Goal: Complete application form: Complete application form

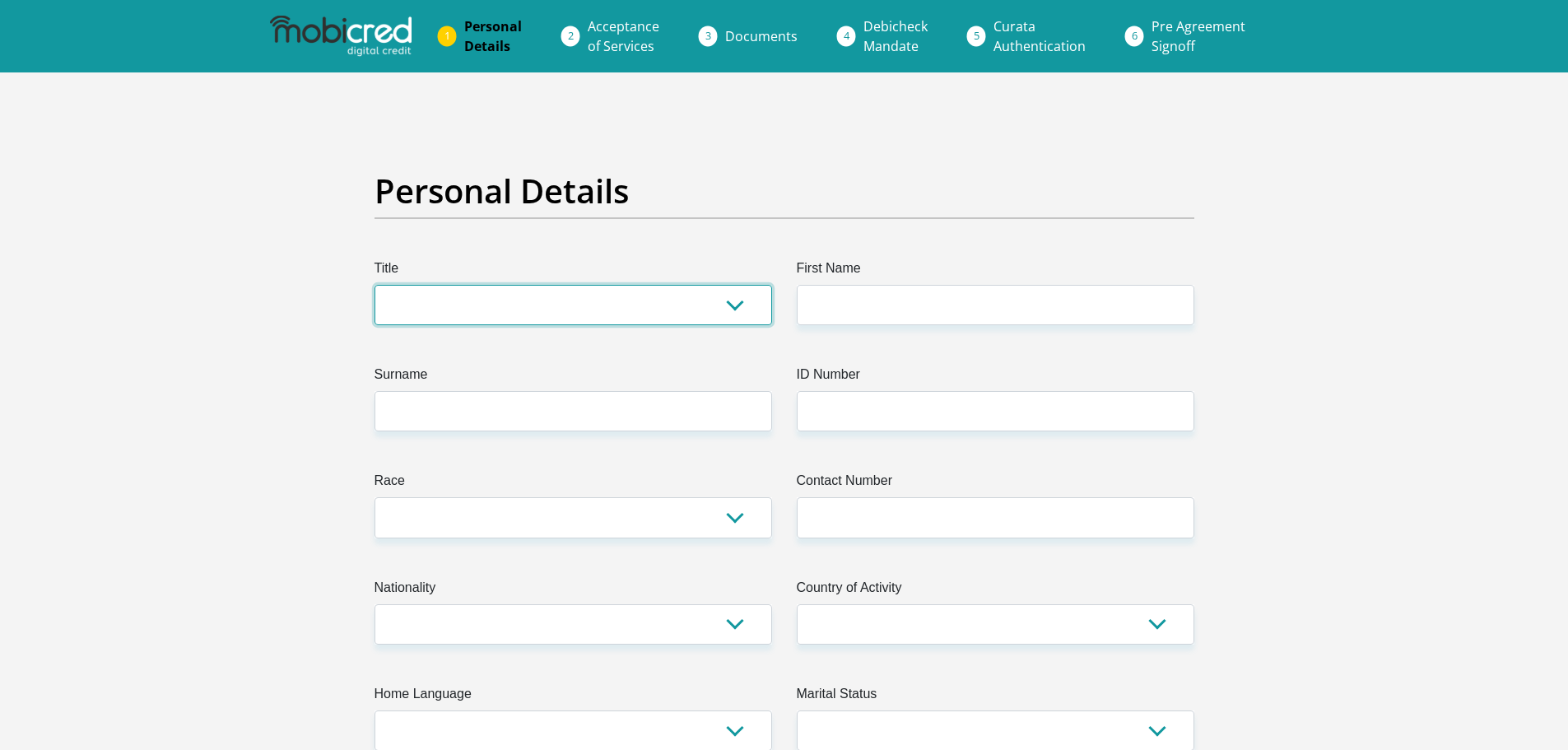
click at [680, 292] on select "Mr Ms Mrs Dr [PERSON_NAME]" at bounding box center [573, 305] width 398 height 41
select select "Mr"
click at [374, 285] on select "Mr Ms Mrs Dr [PERSON_NAME]" at bounding box center [573, 305] width 398 height 41
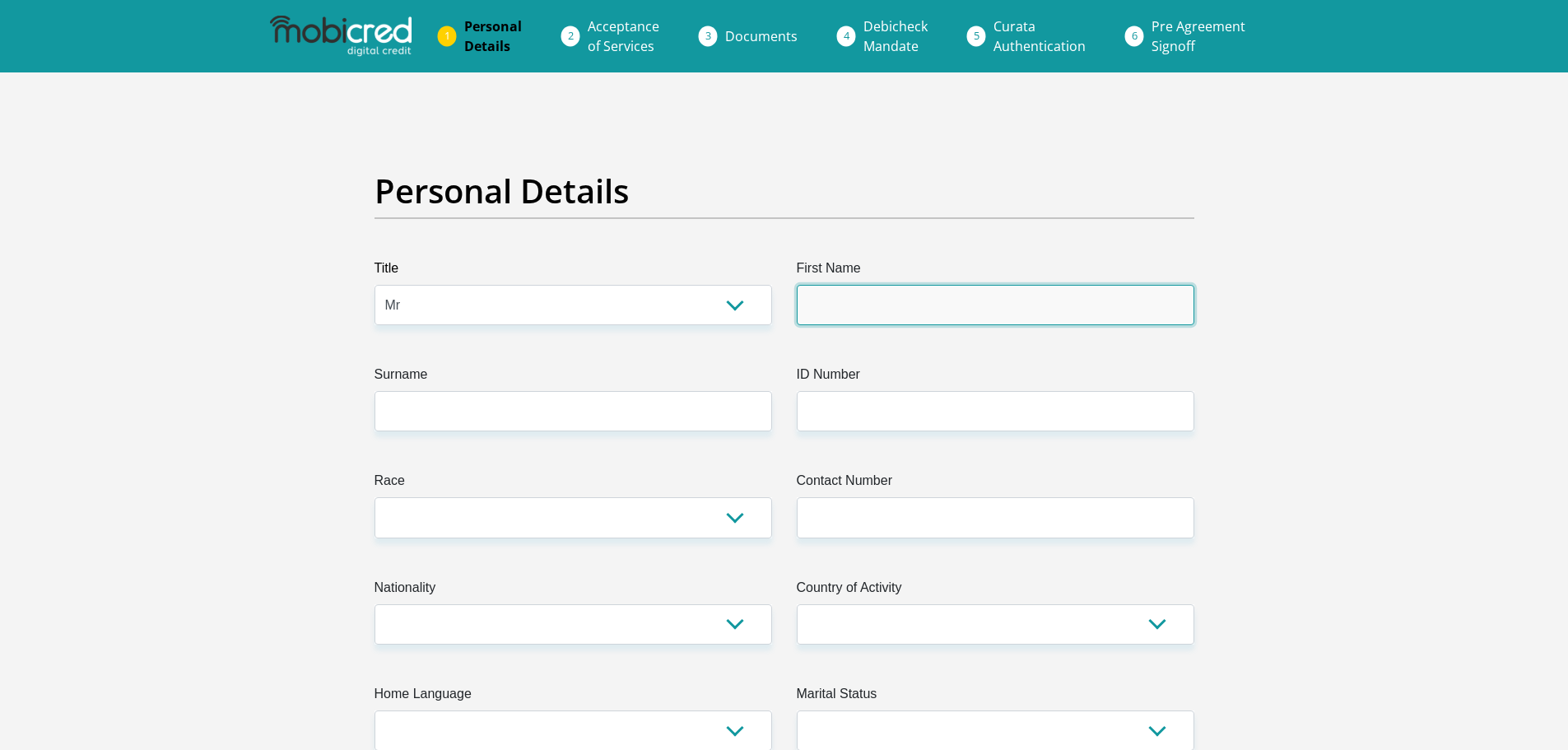
click at [846, 287] on input "First Name" at bounding box center [995, 305] width 398 height 41
type input "[PERSON_NAME]"
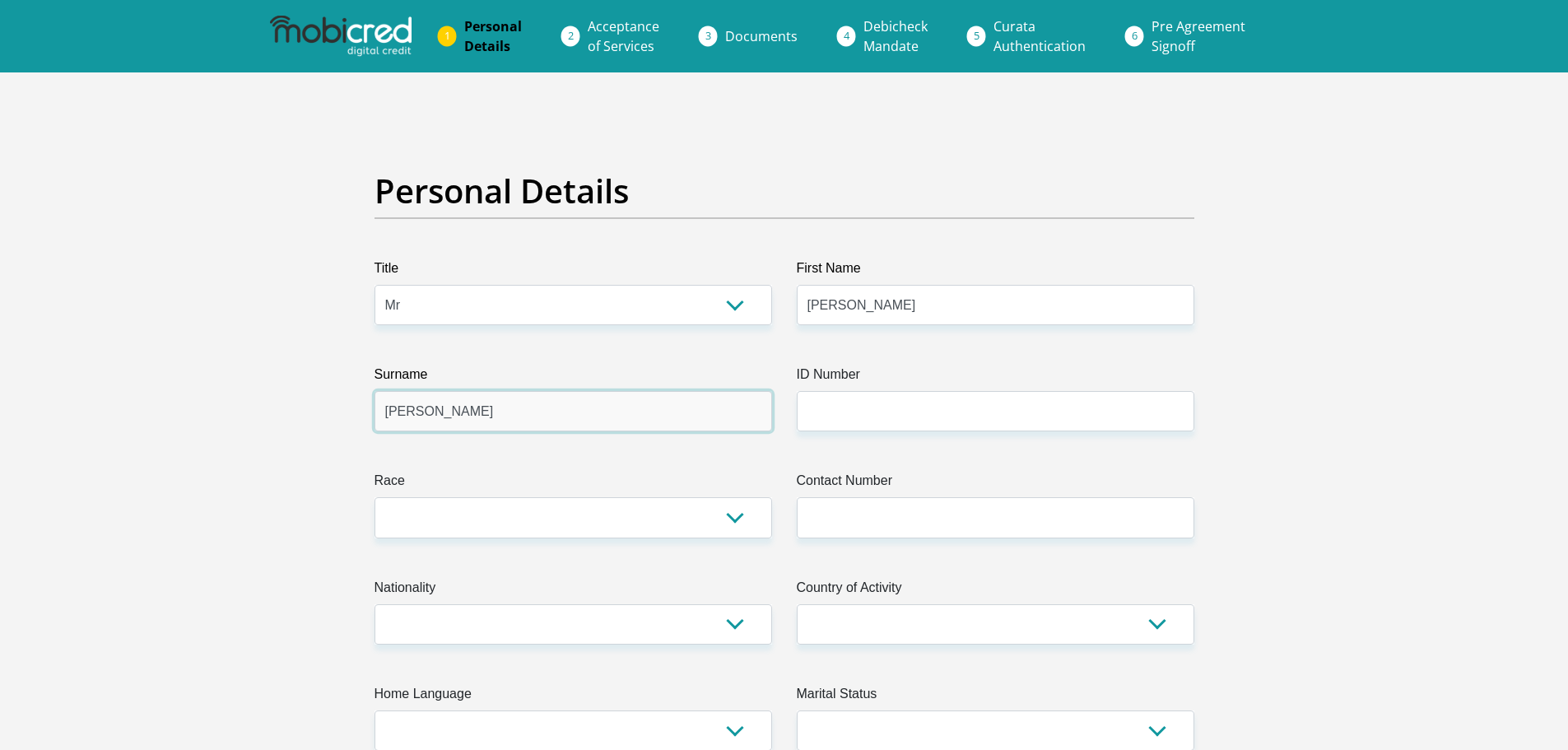
type input "[PERSON_NAME]"
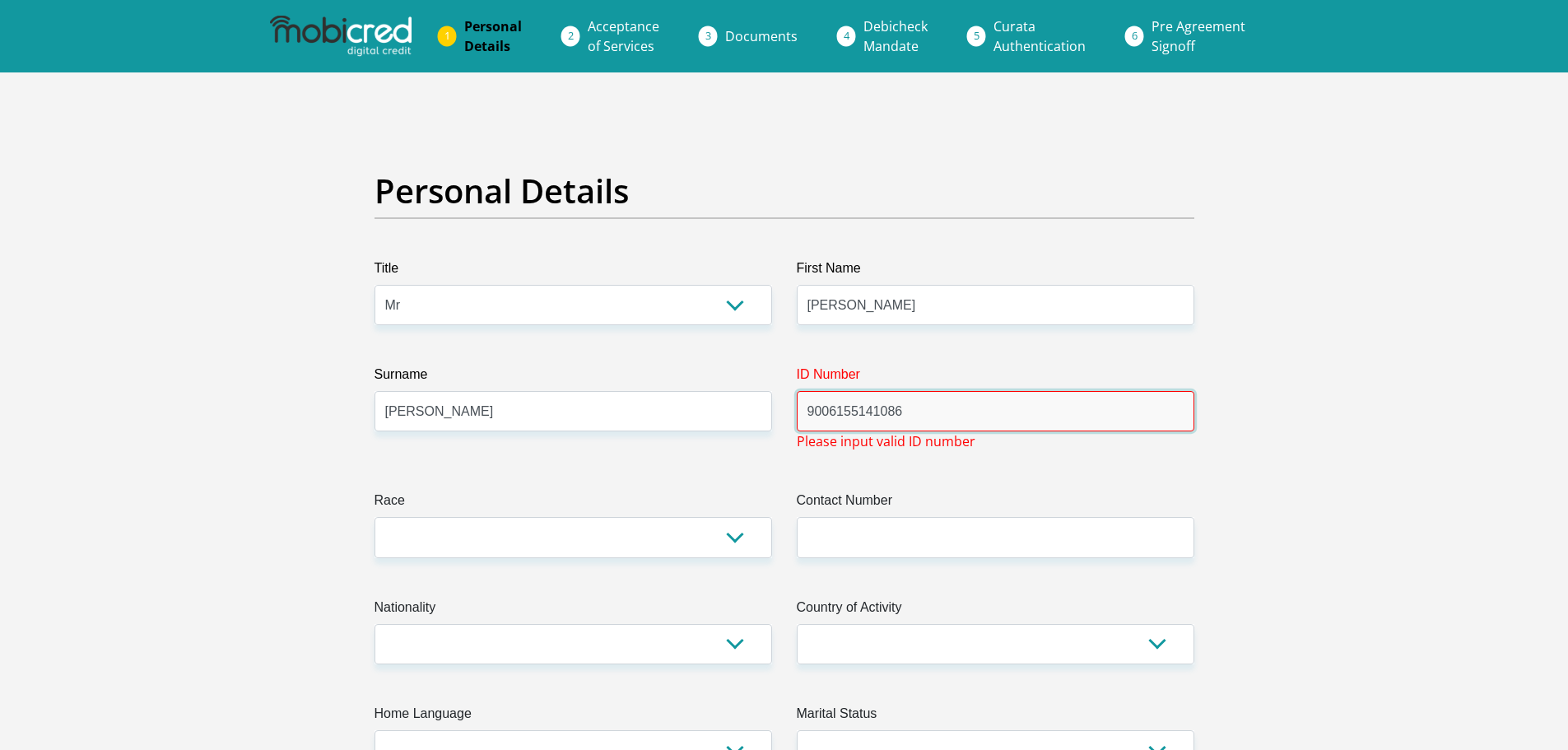
type input "9006155141086"
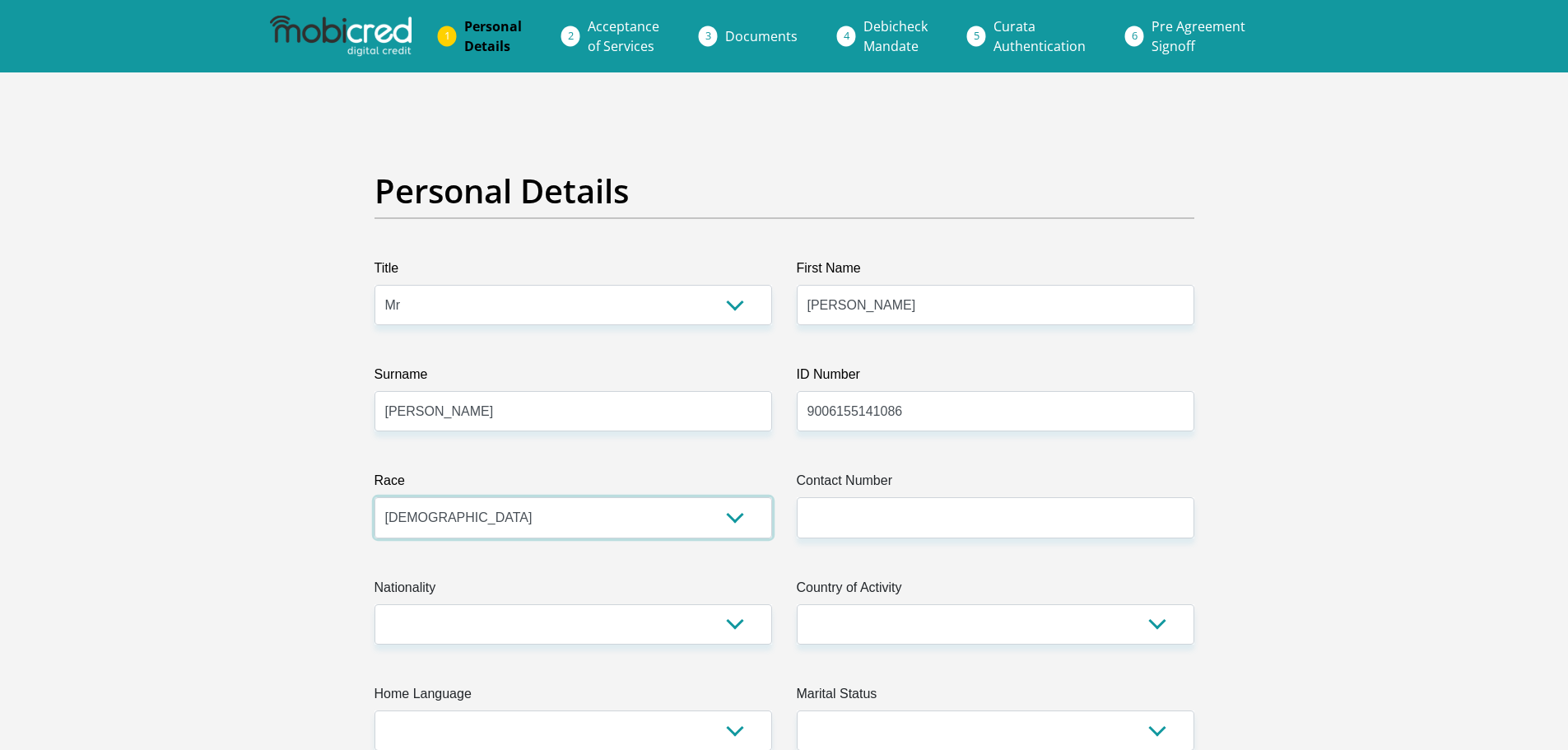
select select "4"
type input "0817822595"
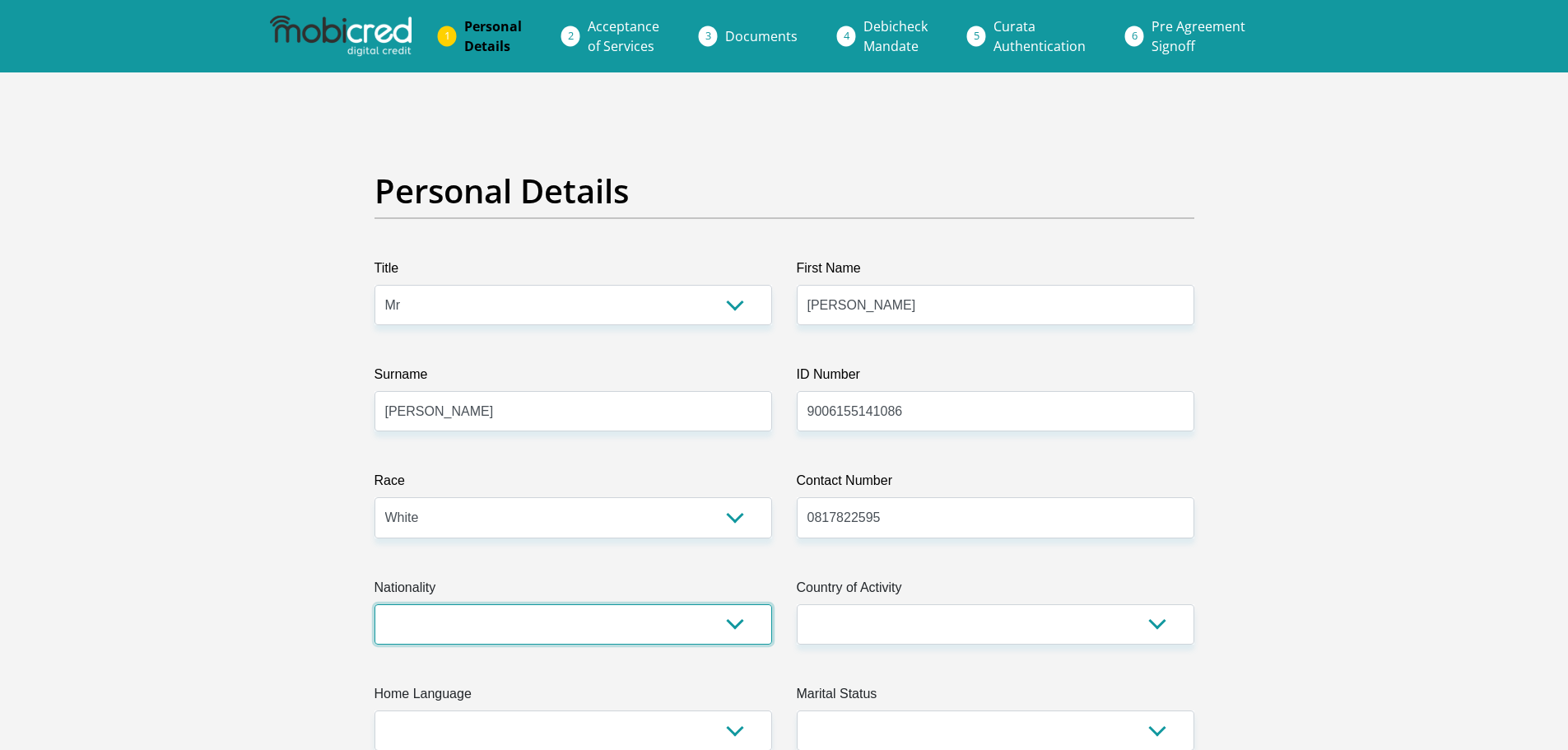
select select "ZAF"
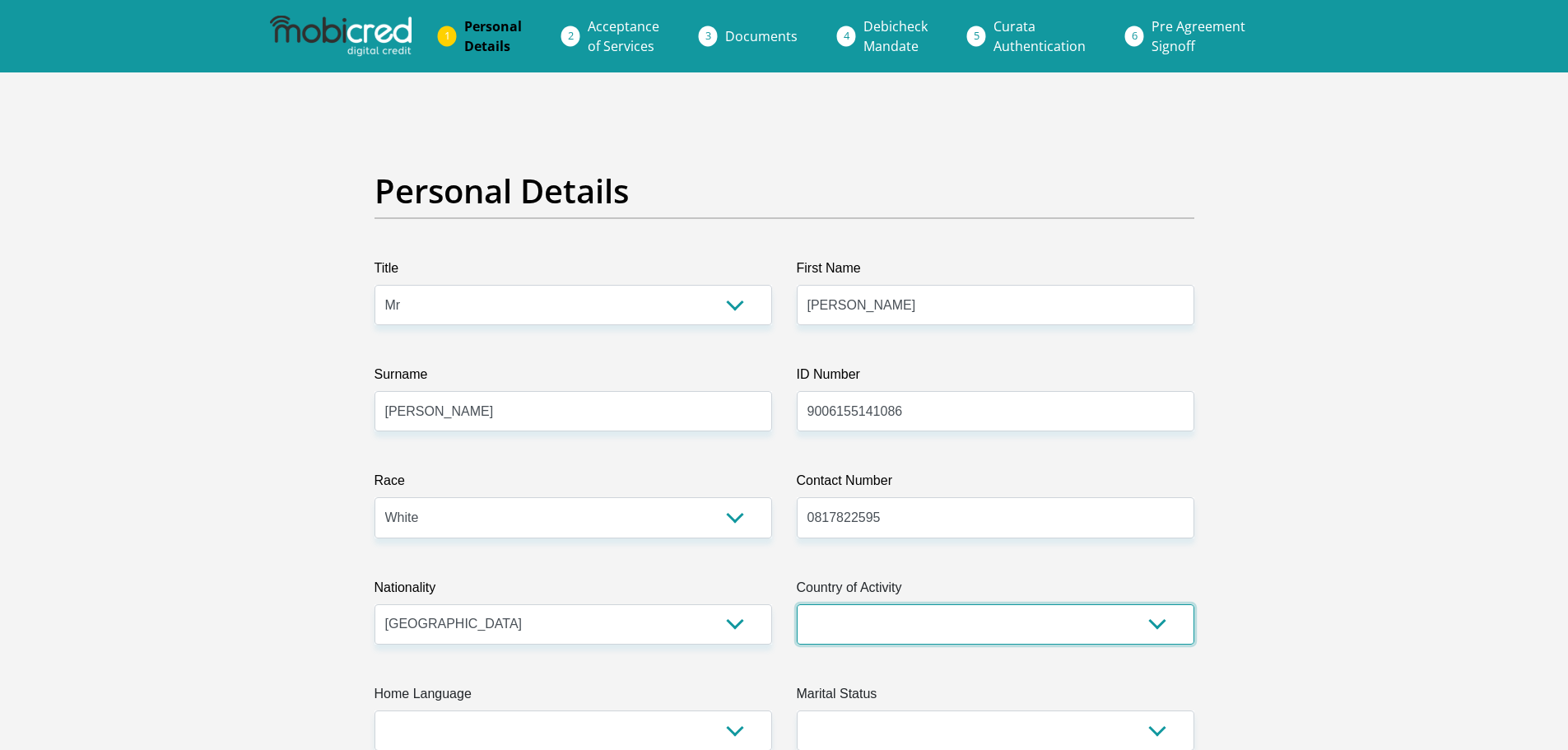
select select "ZAF"
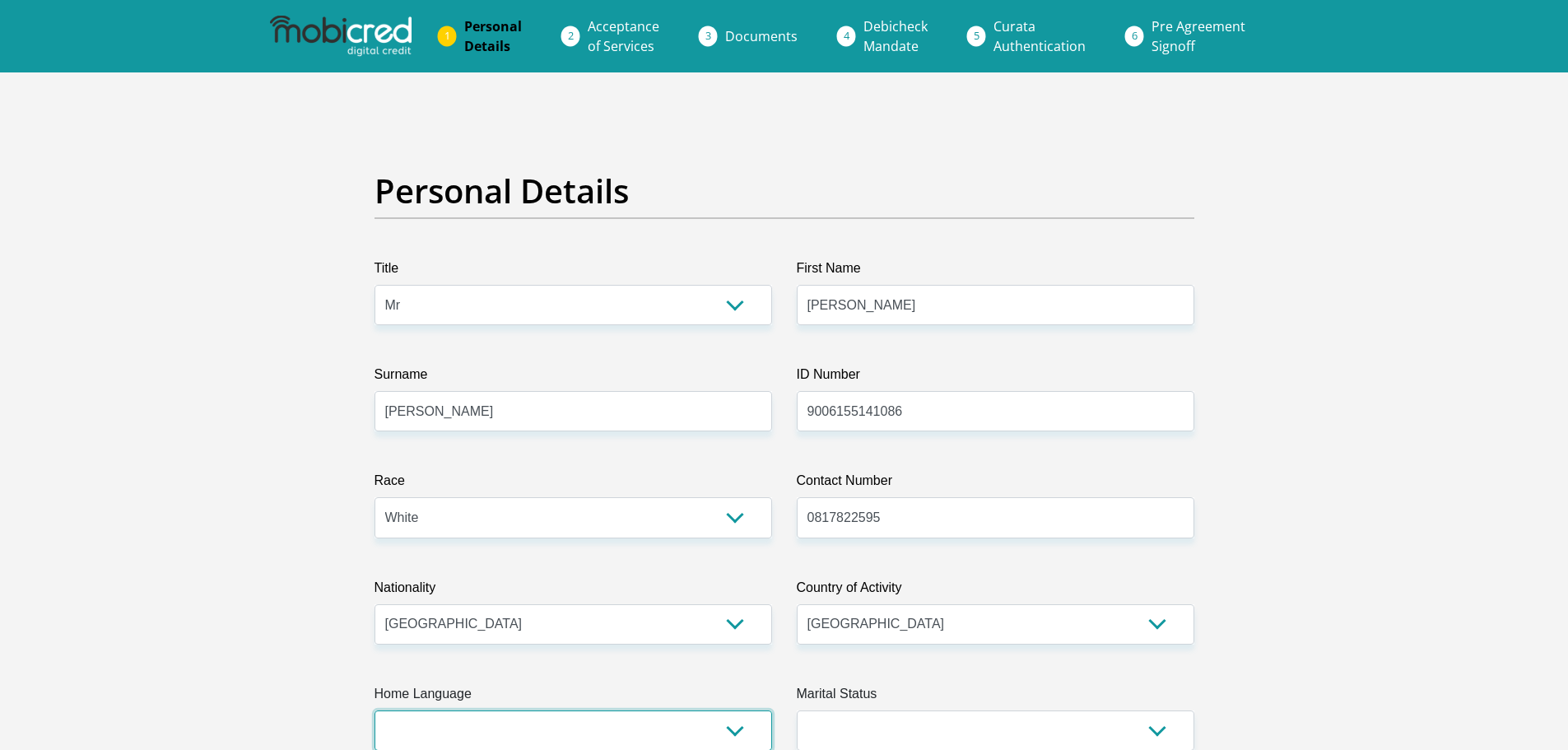
scroll to position [1, 0]
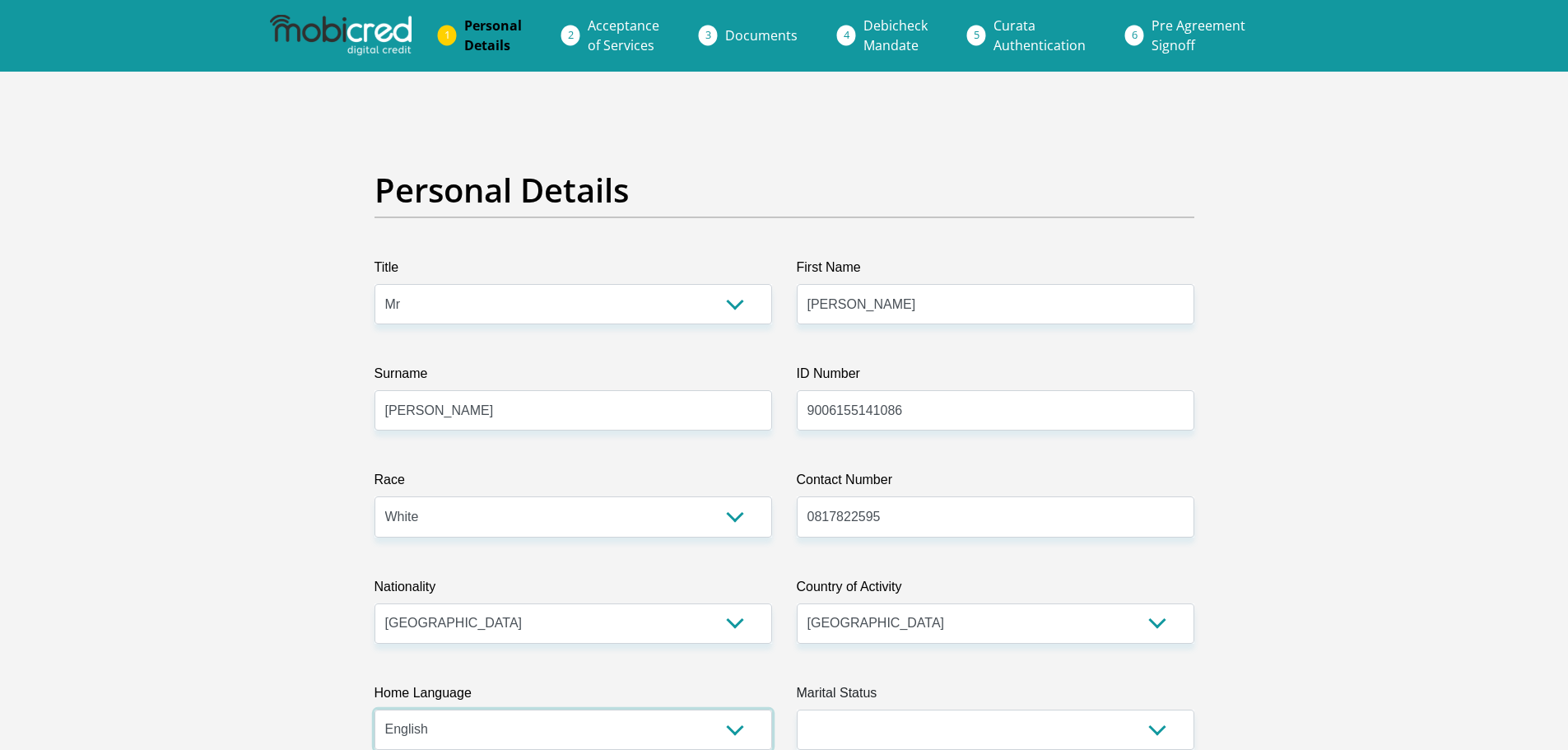
select select "afr"
select select "5"
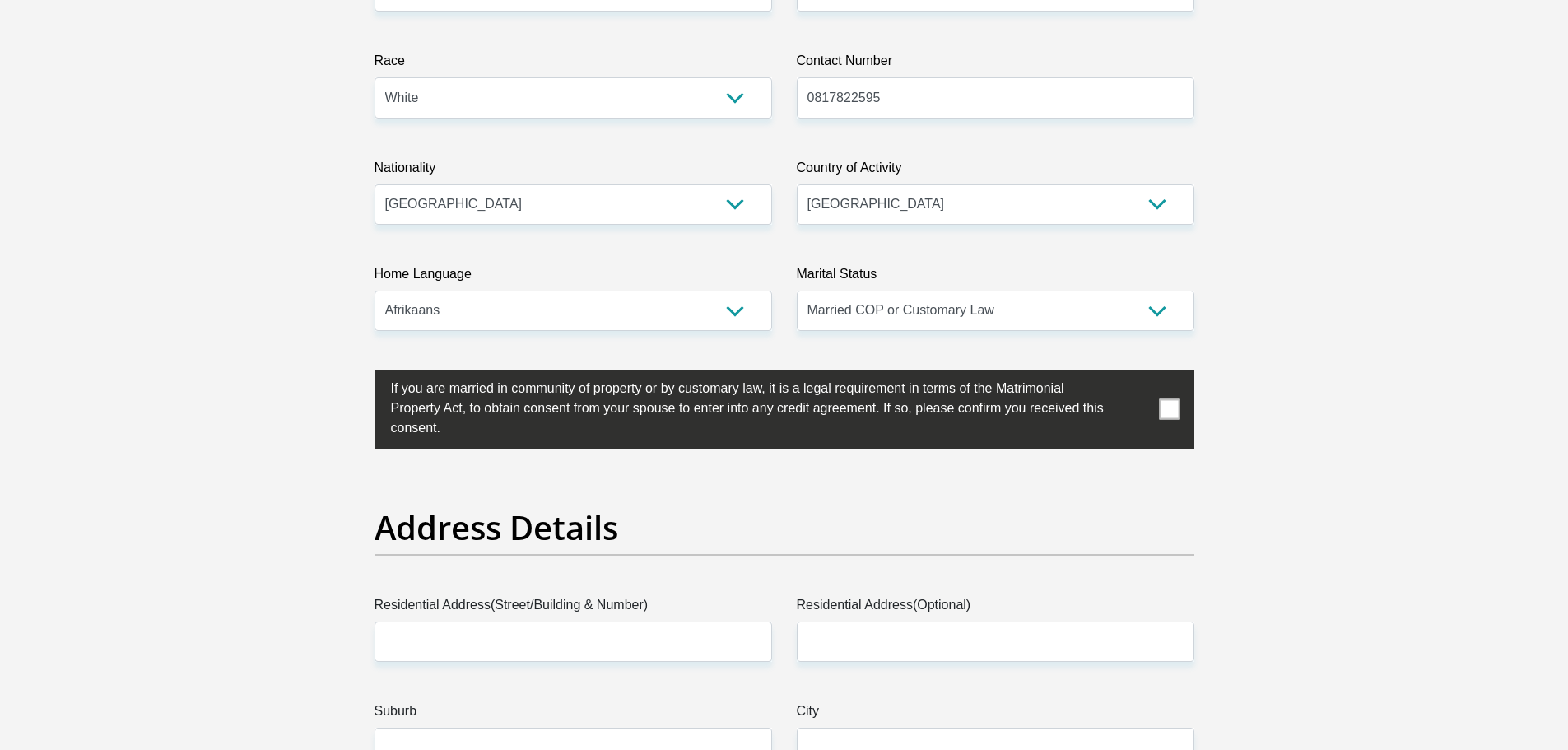
click at [1167, 408] on span at bounding box center [1169, 410] width 21 height 21
click at [358, 375] on input "checkbox" at bounding box center [358, 375] width 0 height 0
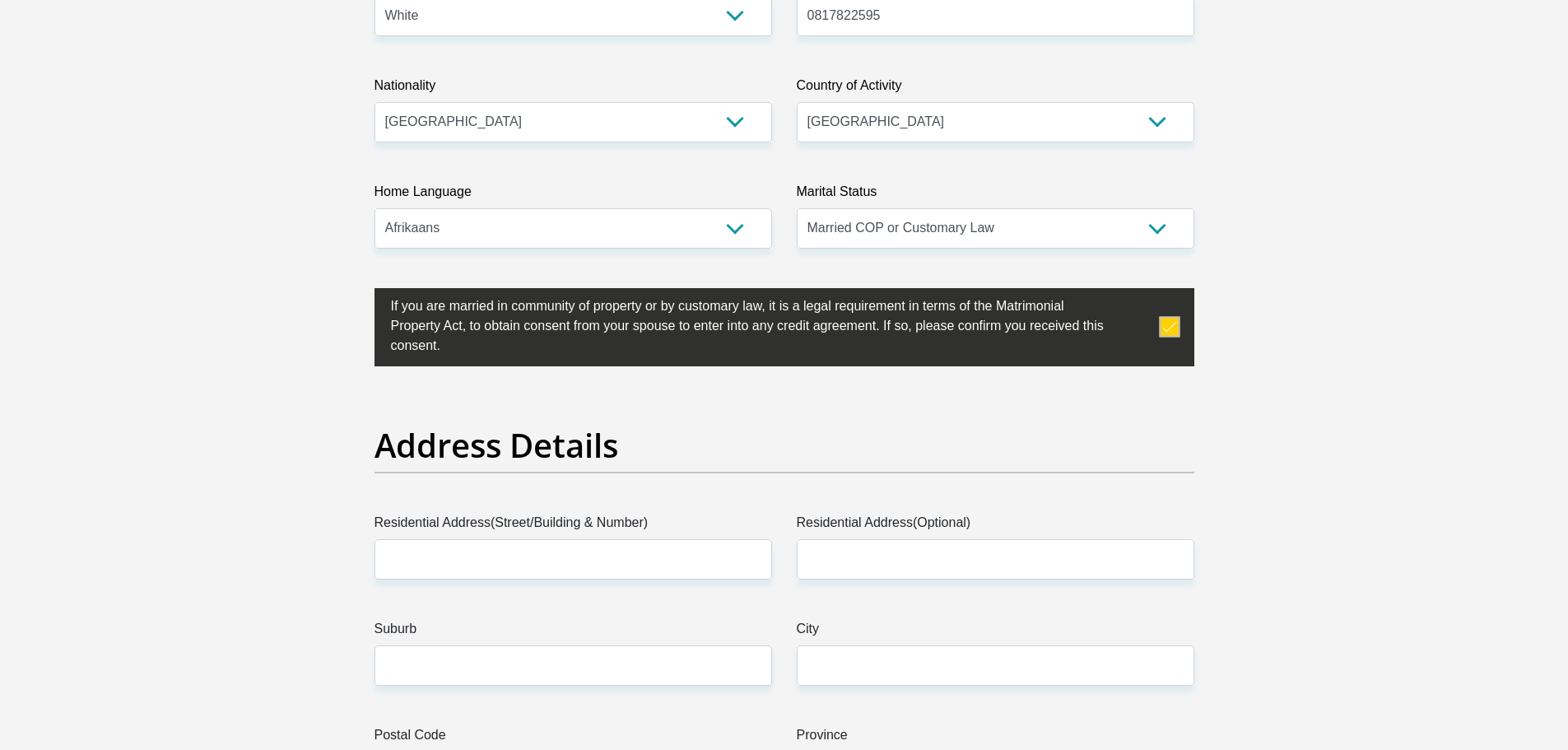
scroll to position [667, 0]
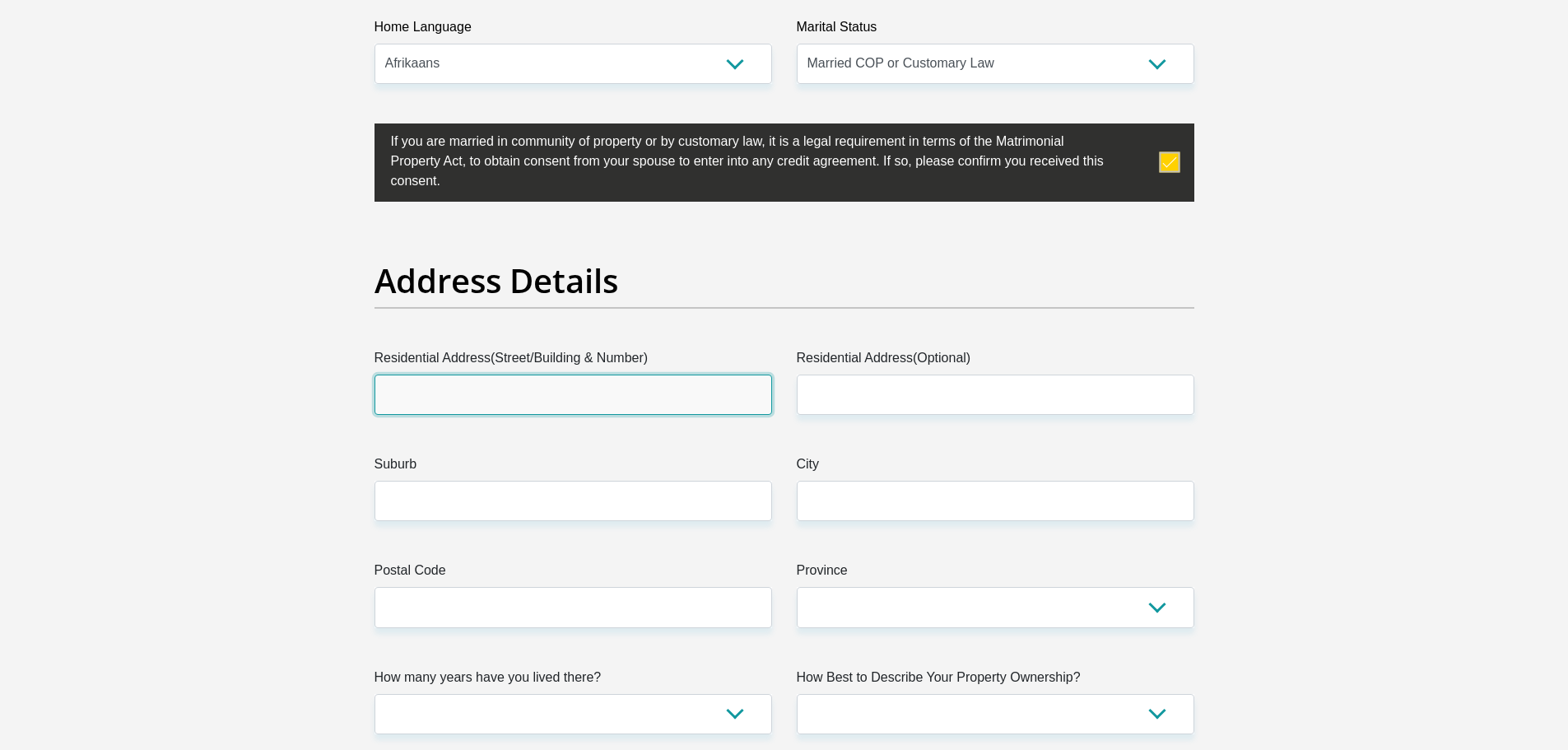
click at [482, 396] on input "Residential Address(Street/Building & Number)" at bounding box center [573, 394] width 398 height 41
type input "42"
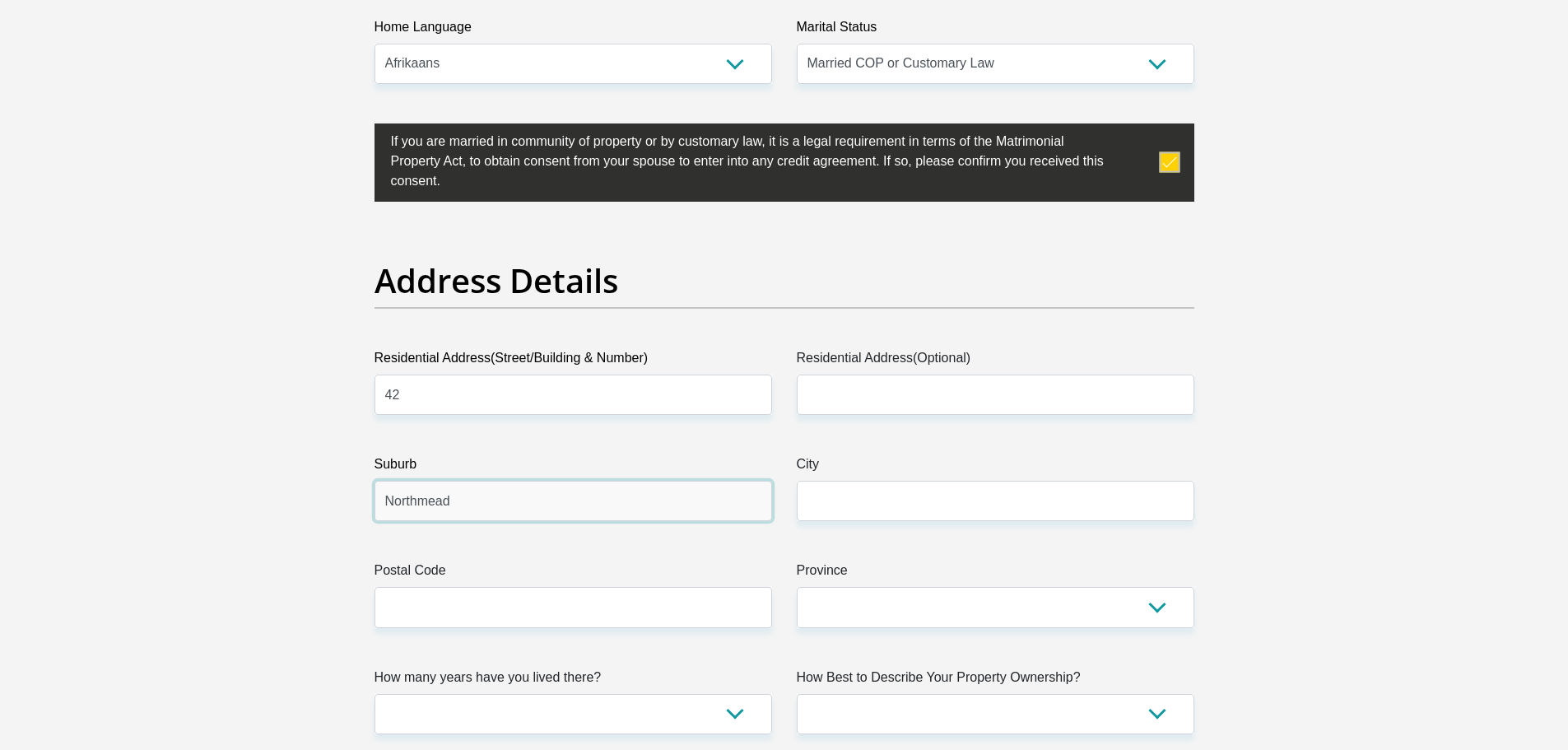
type input "Northmead"
type input "Benoni"
type input "1501"
select select "Gauteng"
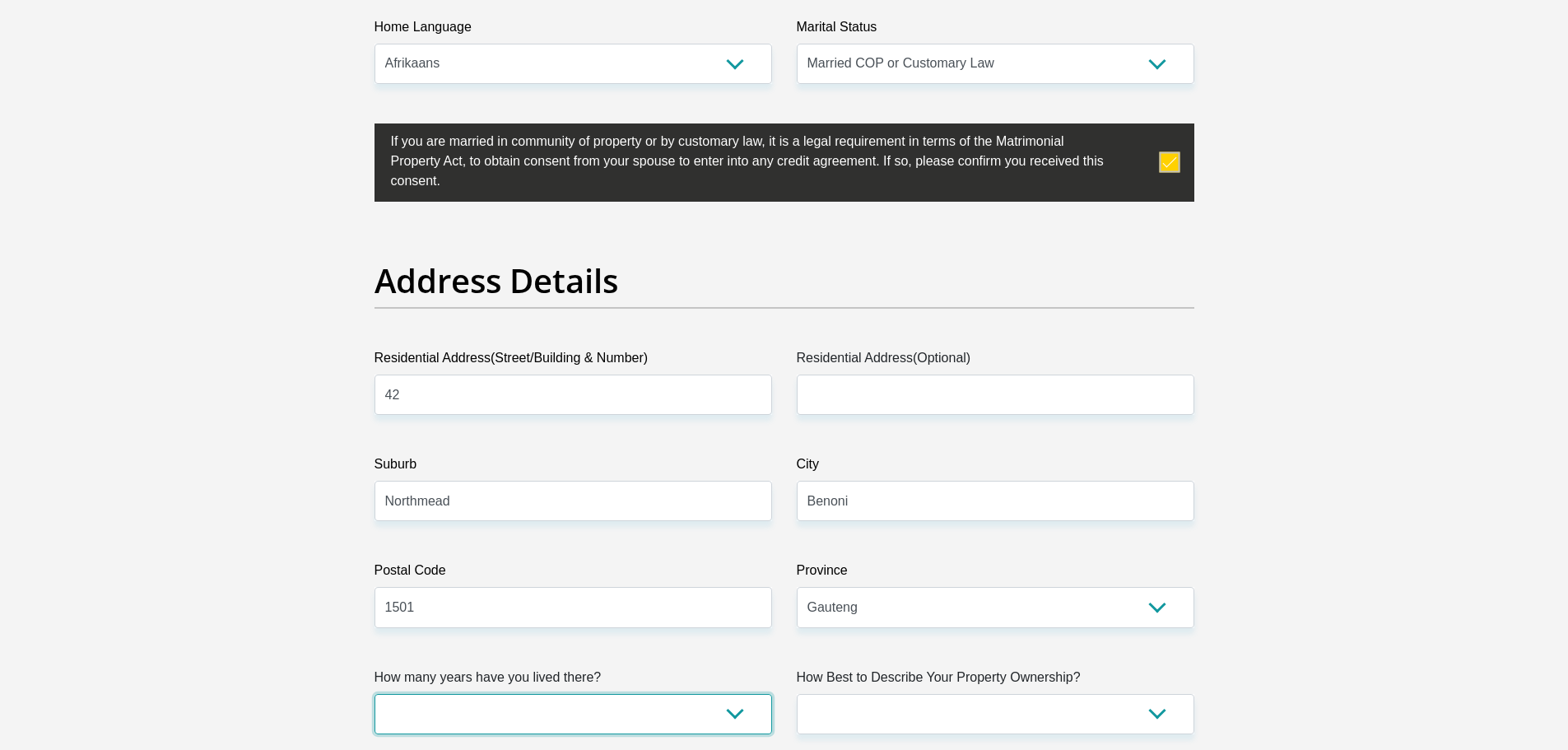
scroll to position [749, 0]
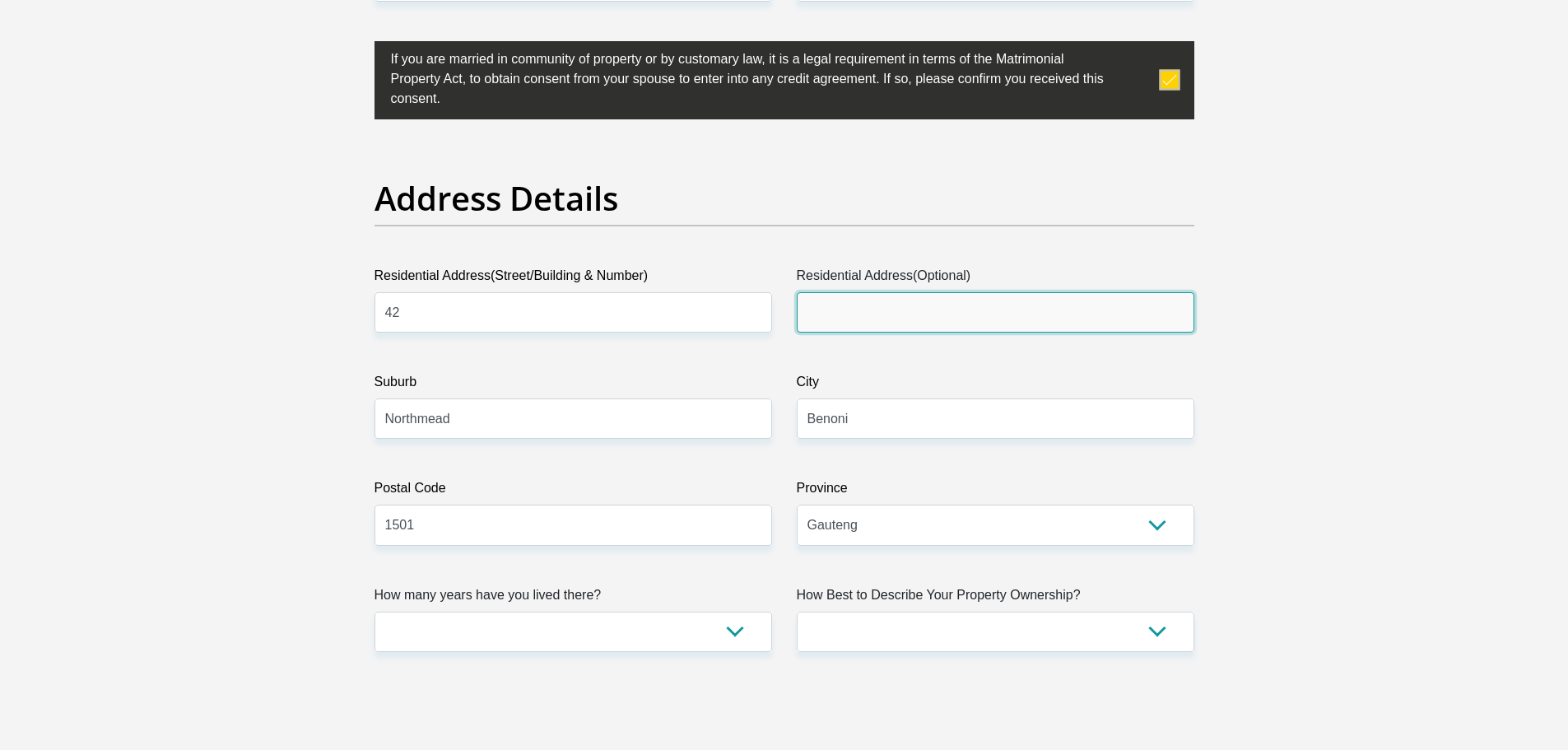
drag, startPoint x: 866, startPoint y: 308, endPoint x: 876, endPoint y: 306, distance: 10.2
click at [876, 306] on input "Residential Address(Optional)" at bounding box center [995, 312] width 398 height 41
type input "Kanna"
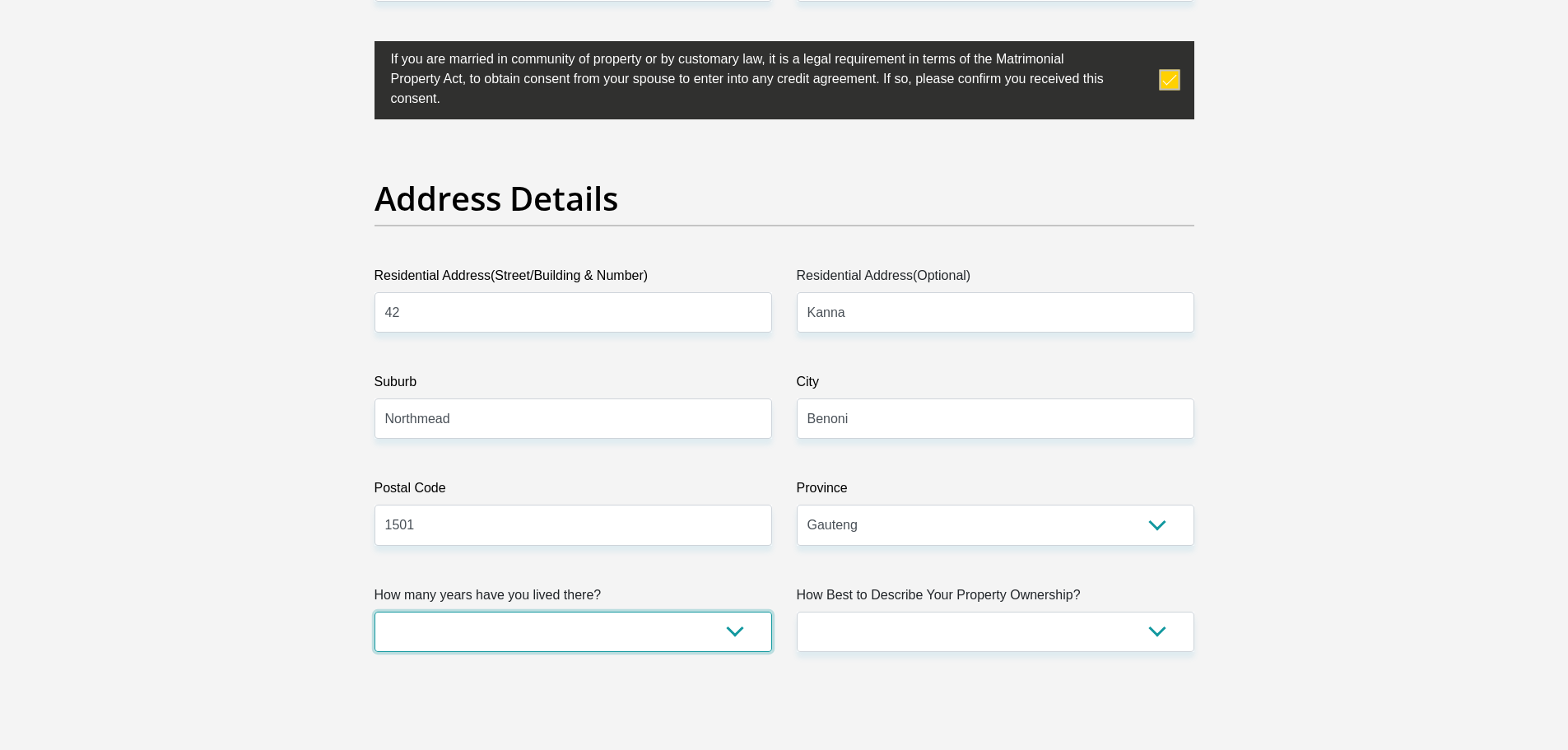
click at [656, 643] on select "less than 1 year 1-3 years 3-5 years 5+ years" at bounding box center [573, 632] width 398 height 41
select select "0"
click at [374, 612] on select "less than 1 year 1-3 years 3-5 years 5+ years" at bounding box center [573, 632] width 398 height 41
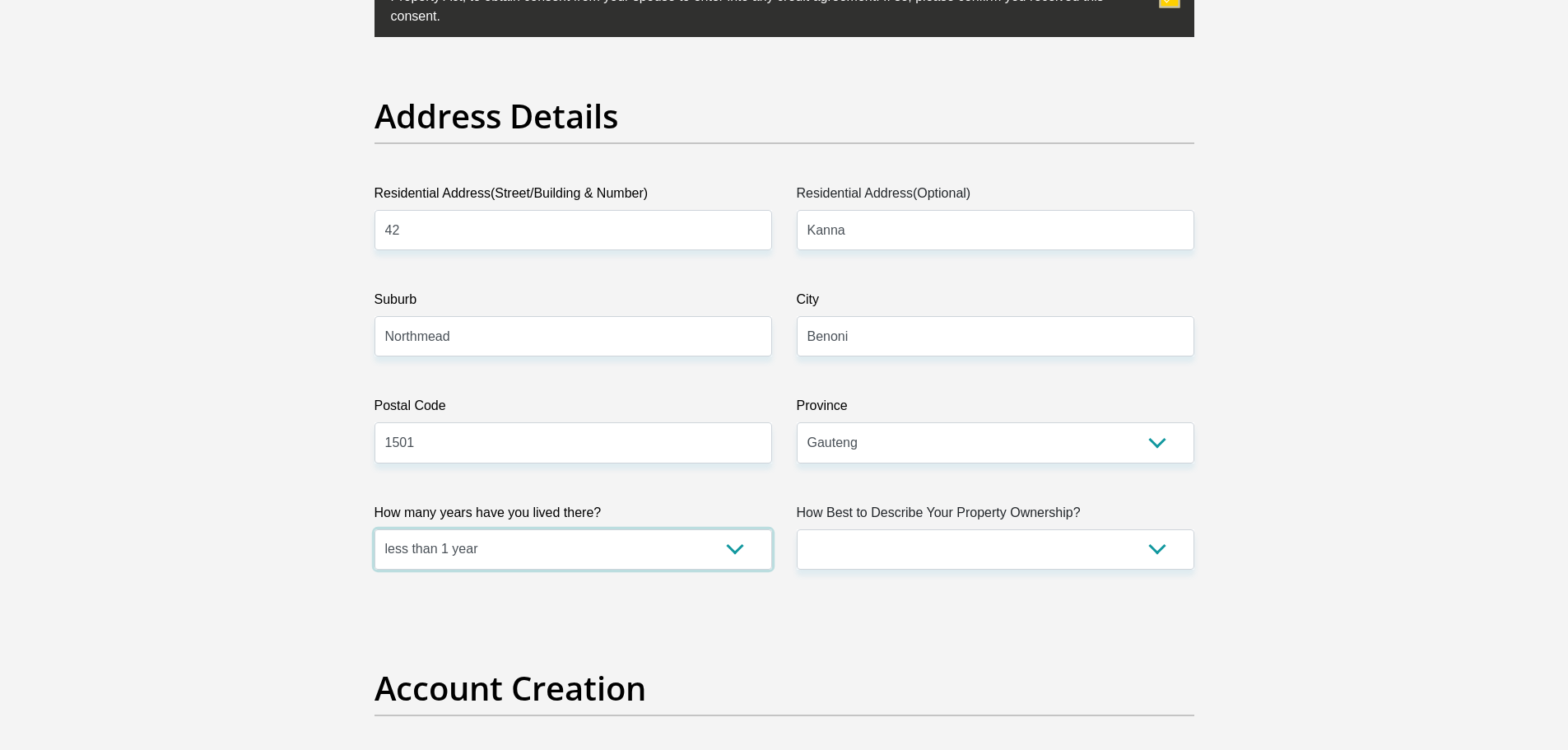
scroll to position [914, 0]
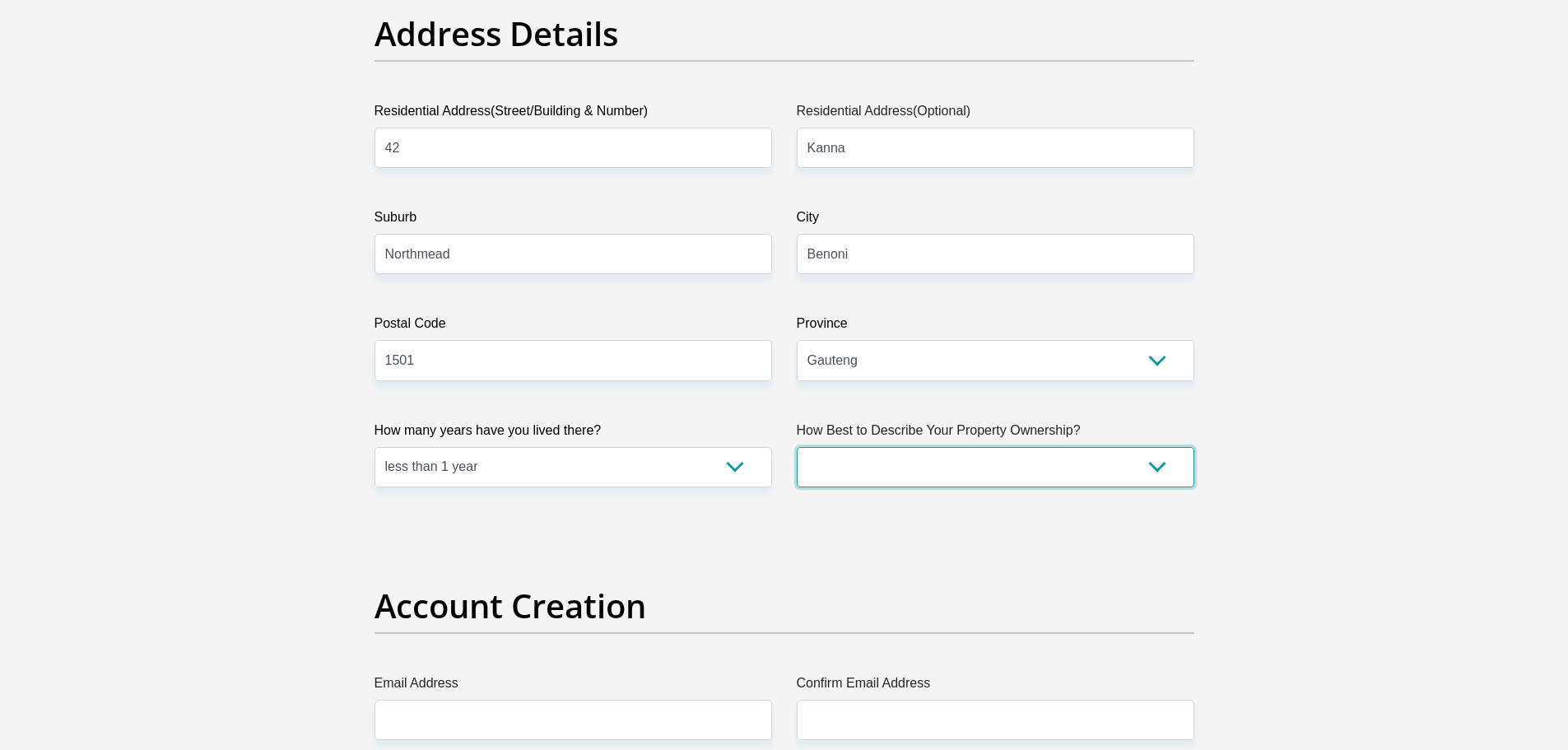
click at [1076, 460] on select "Owned Rented Family Owned Company Dwelling" at bounding box center [995, 468] width 398 height 41
select select "parents"
click at [797, 448] on select "Owned Rented Family Owned Company Dwelling" at bounding box center [995, 468] width 398 height 41
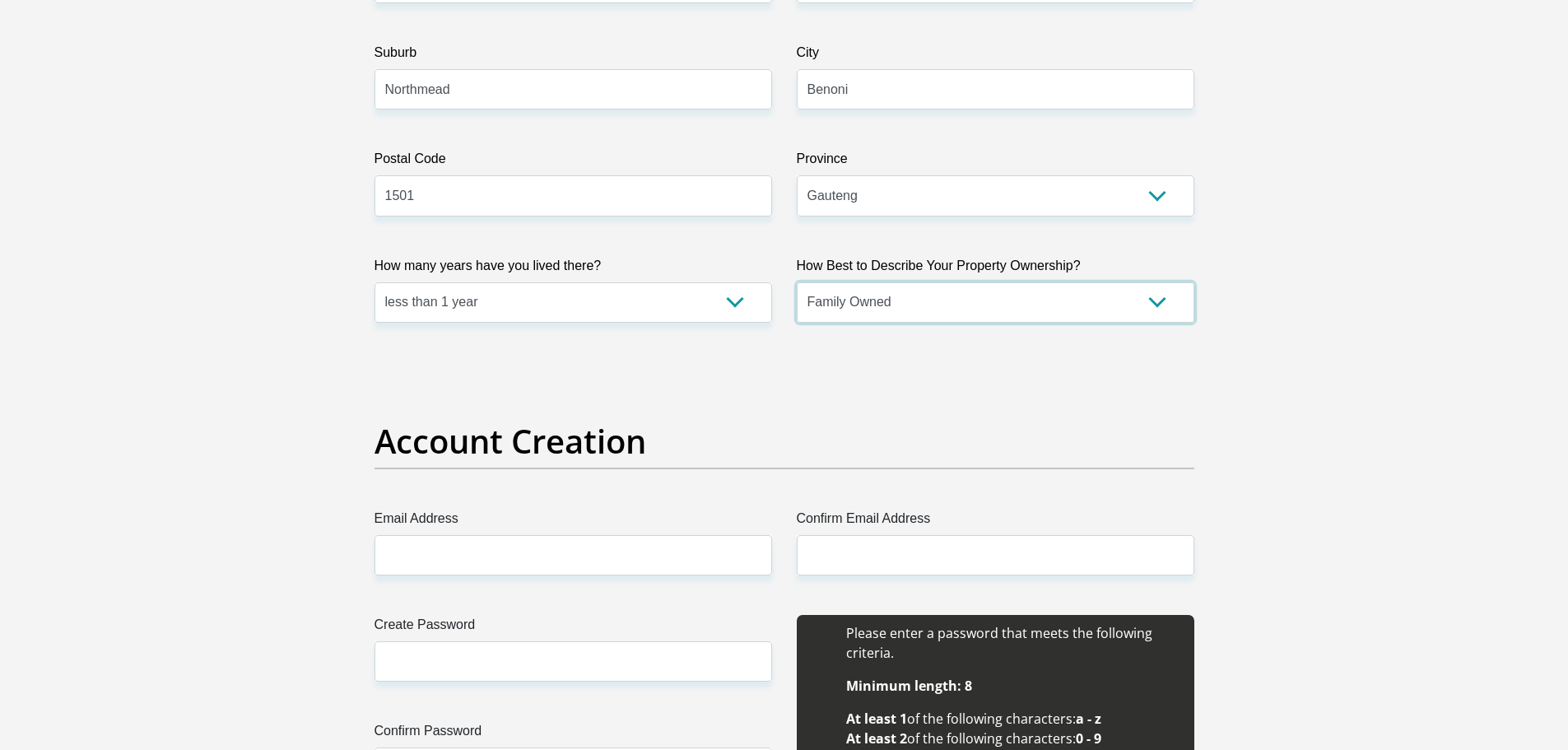
scroll to position [1162, 0]
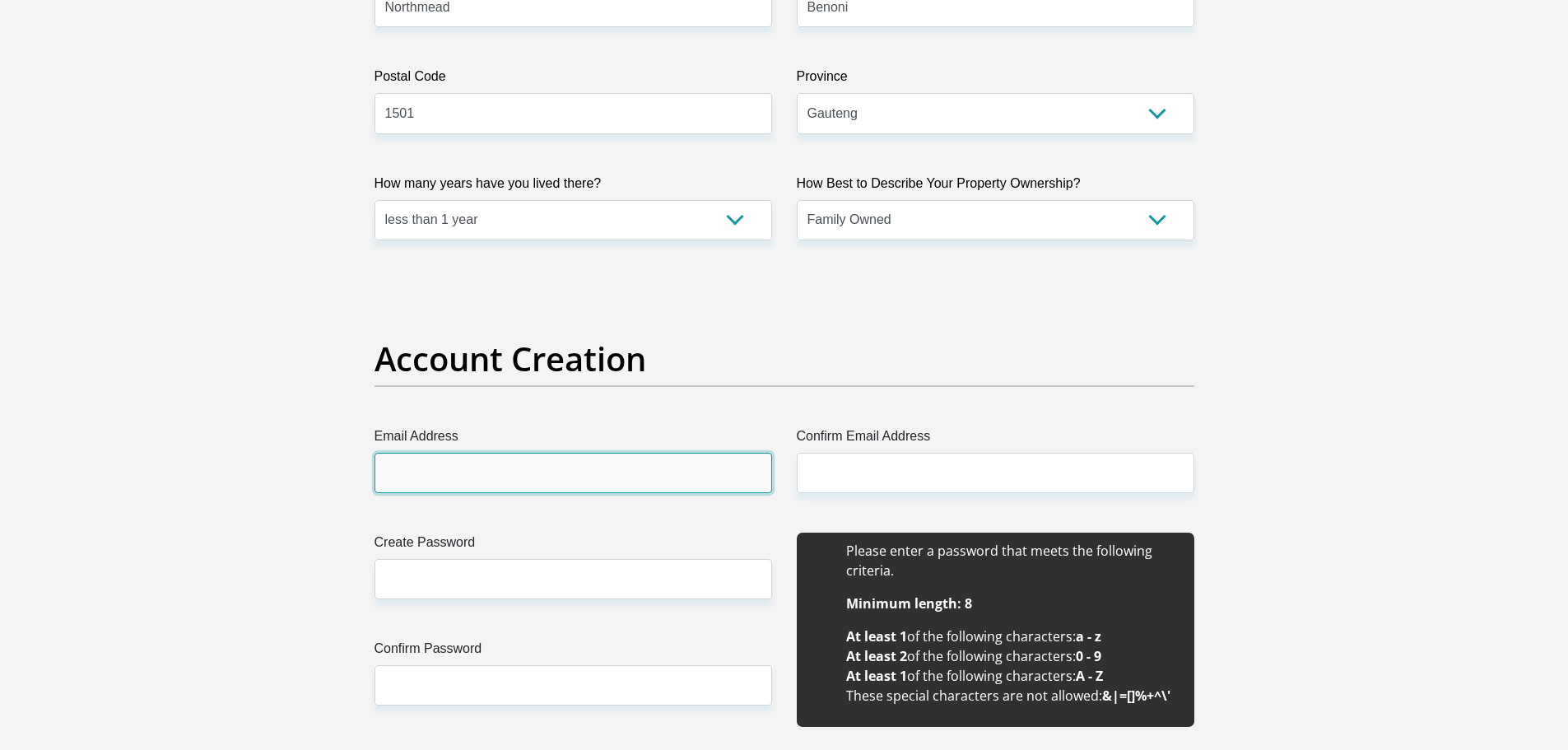
click at [431, 474] on input "Email Address" at bounding box center [573, 473] width 398 height 41
type input "[EMAIL_ADDRESS][DOMAIN_NAME]"
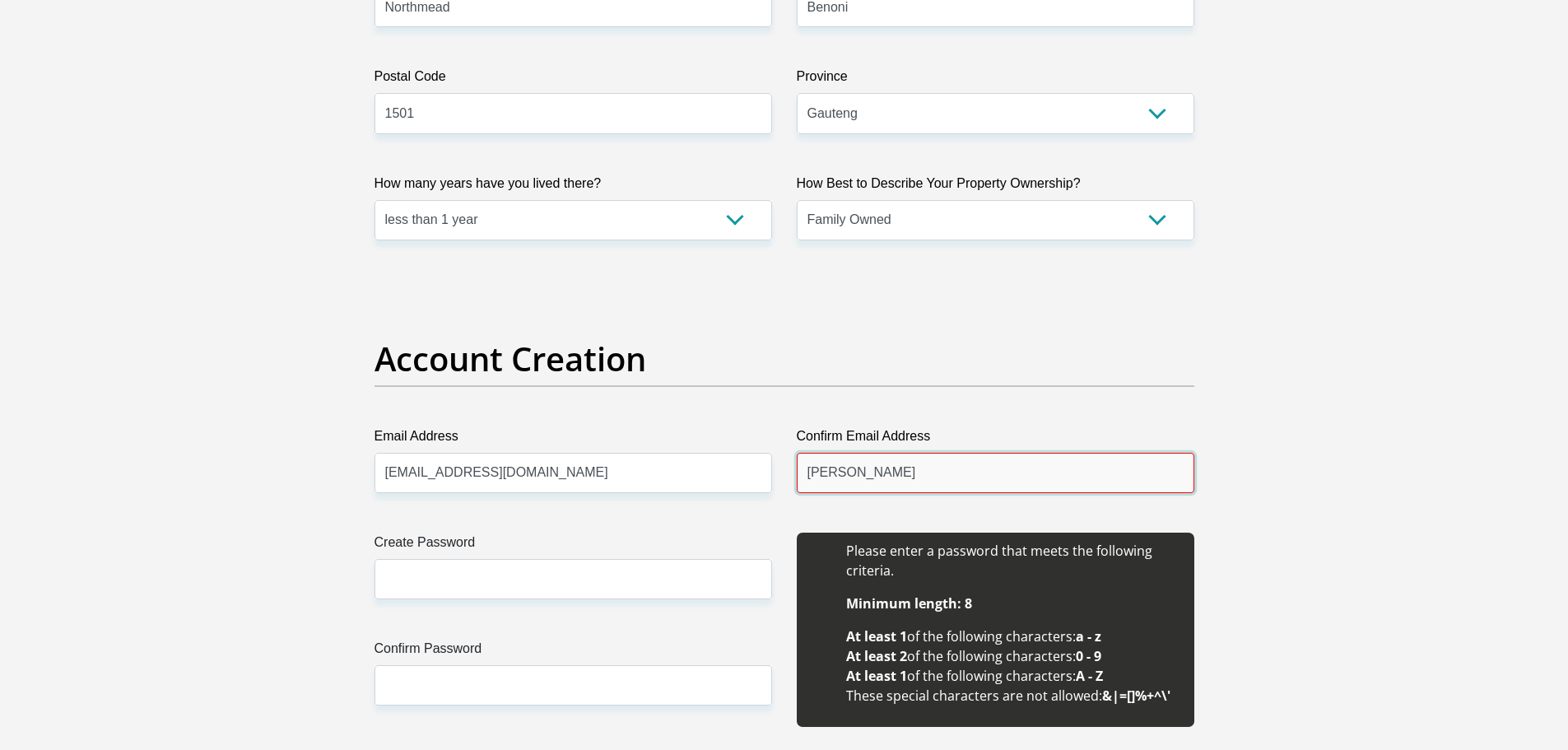
click at [903, 458] on input "[PERSON_NAME]" at bounding box center [995, 473] width 398 height 41
type input "[EMAIL_ADDRESS][DOMAIN_NAME]"
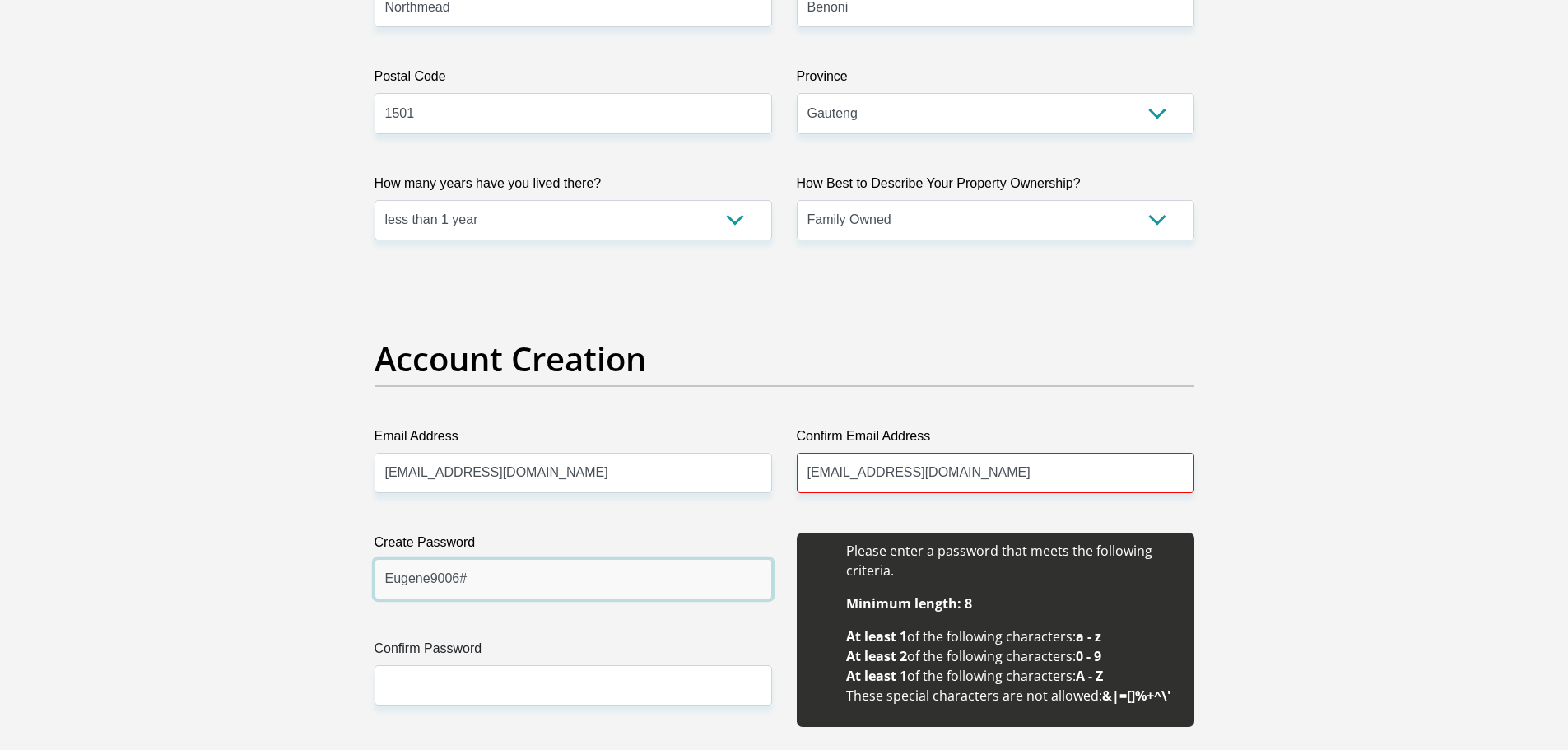
type input "Eugene9006#"
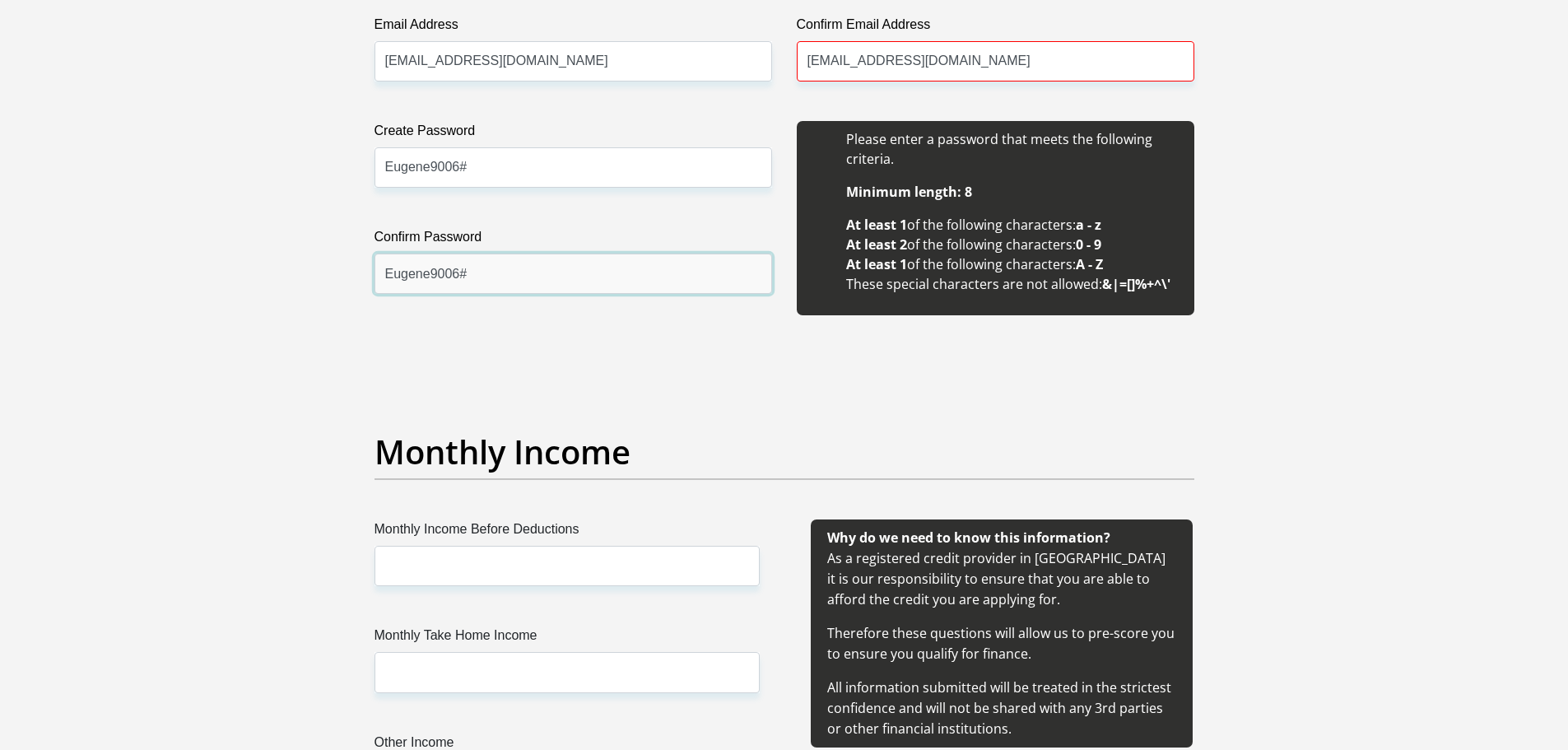
scroll to position [1655, 0]
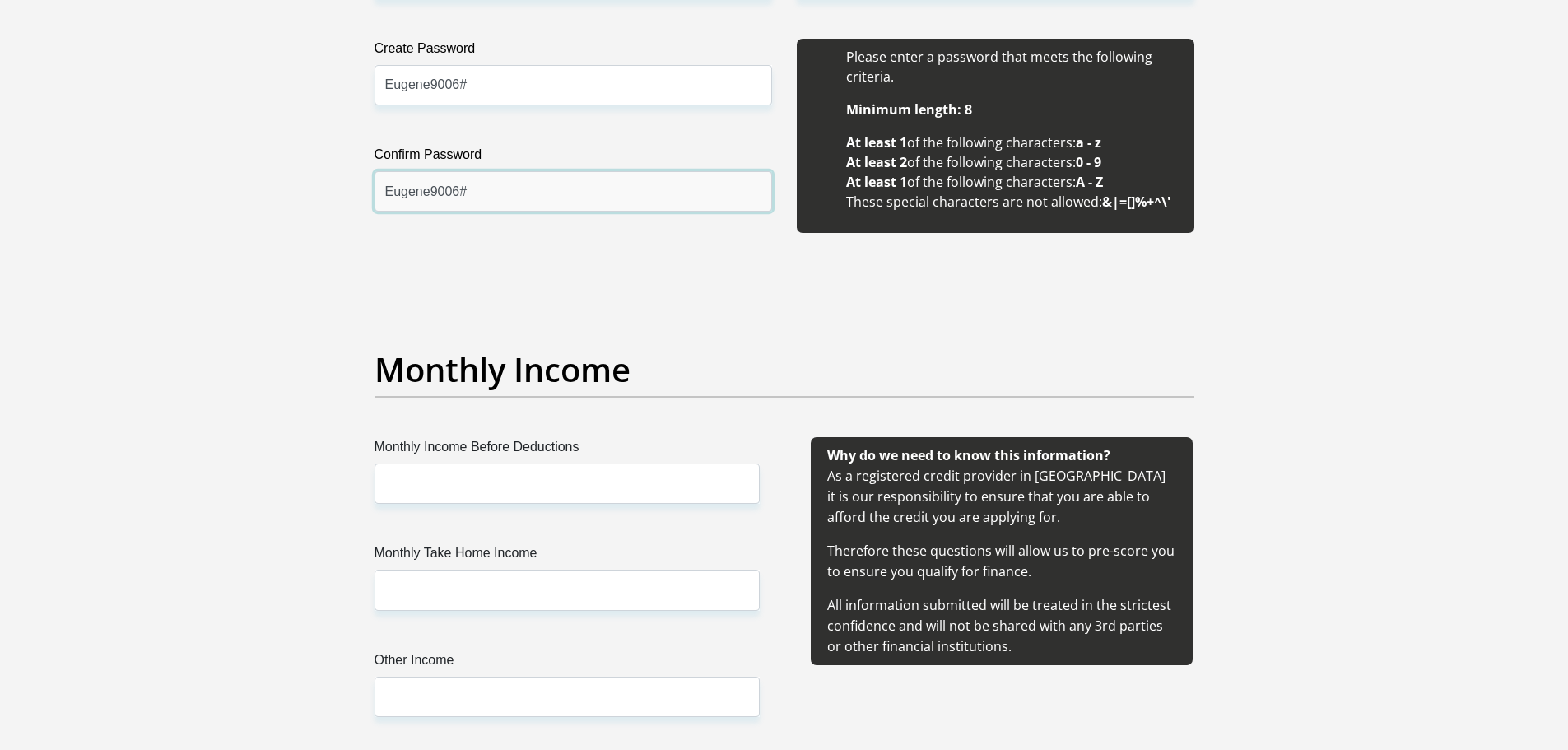
type input "Eugene9006#"
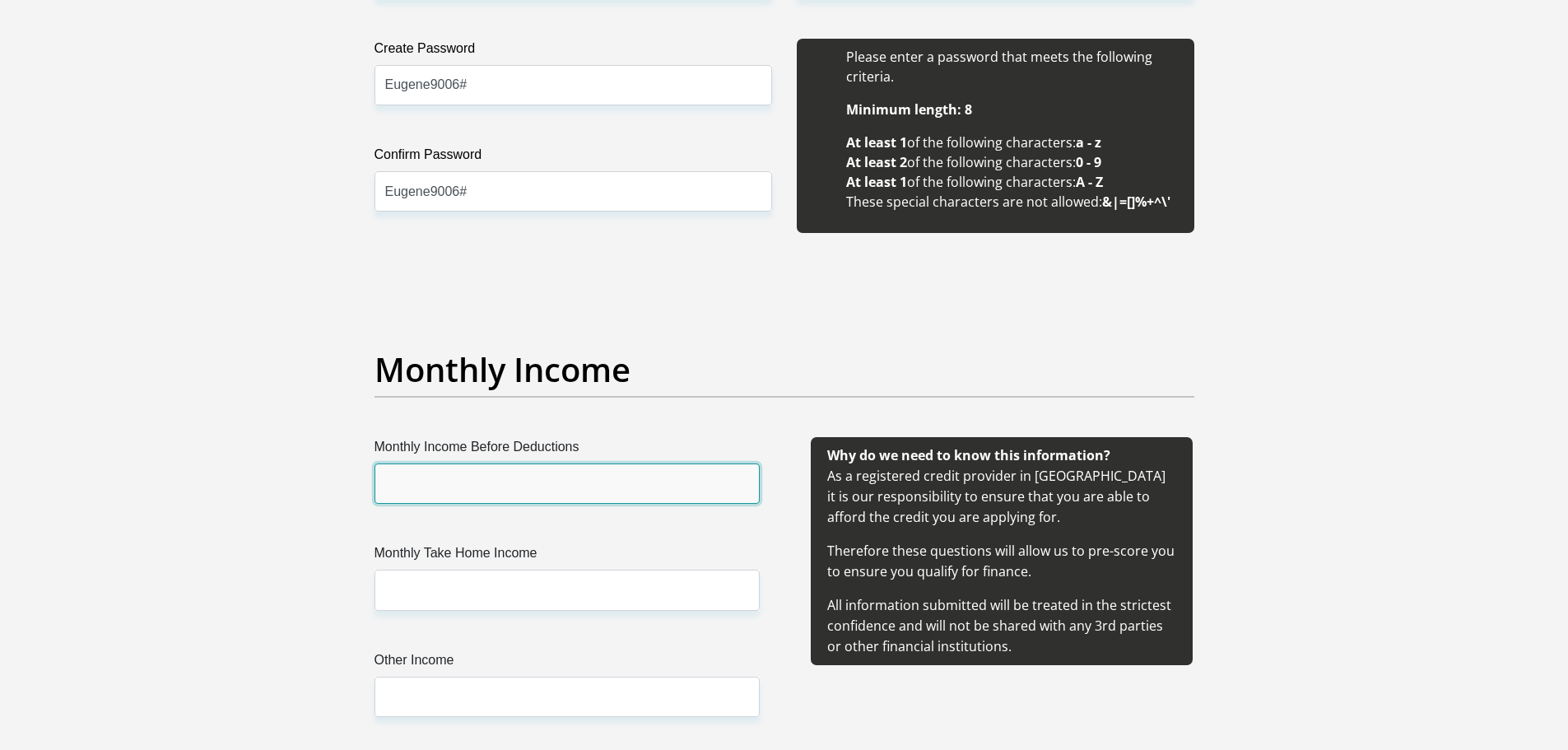
click at [522, 473] on input "Monthly Income Before Deductions" at bounding box center [567, 484] width 385 height 41
type input "51480"
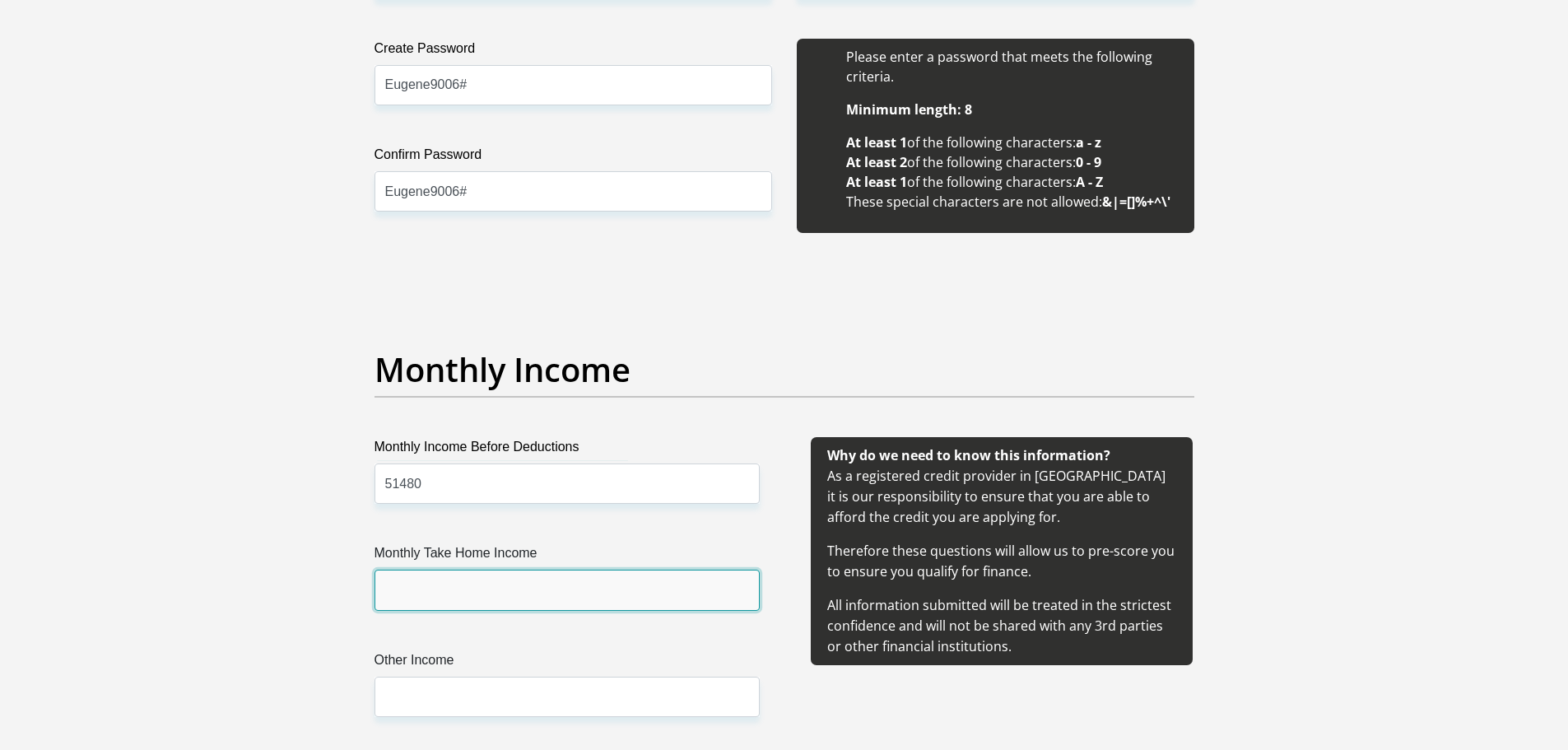
click at [438, 578] on input "Monthly Take Home Income" at bounding box center [567, 589] width 385 height 41
type input "38000"
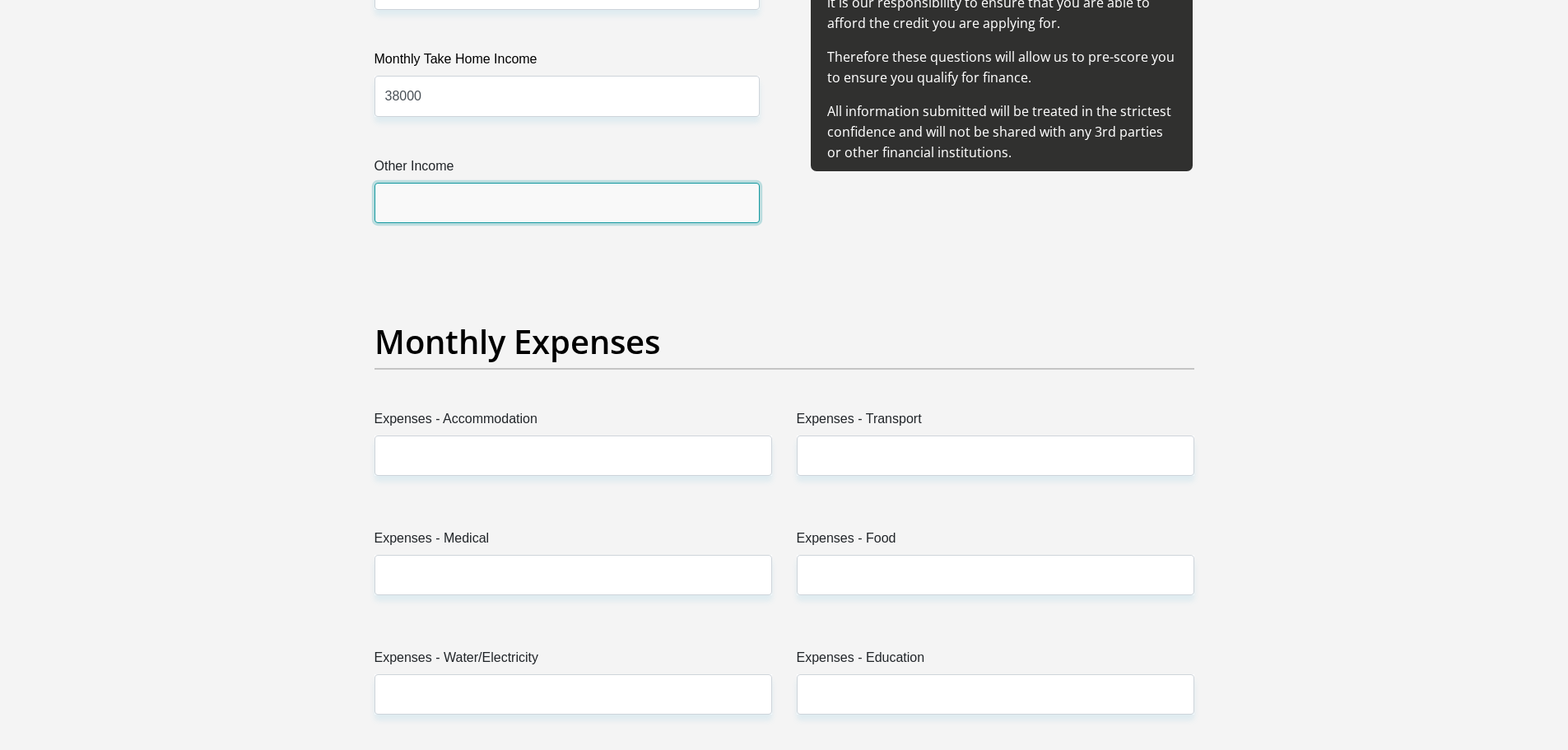
scroll to position [2232, 0]
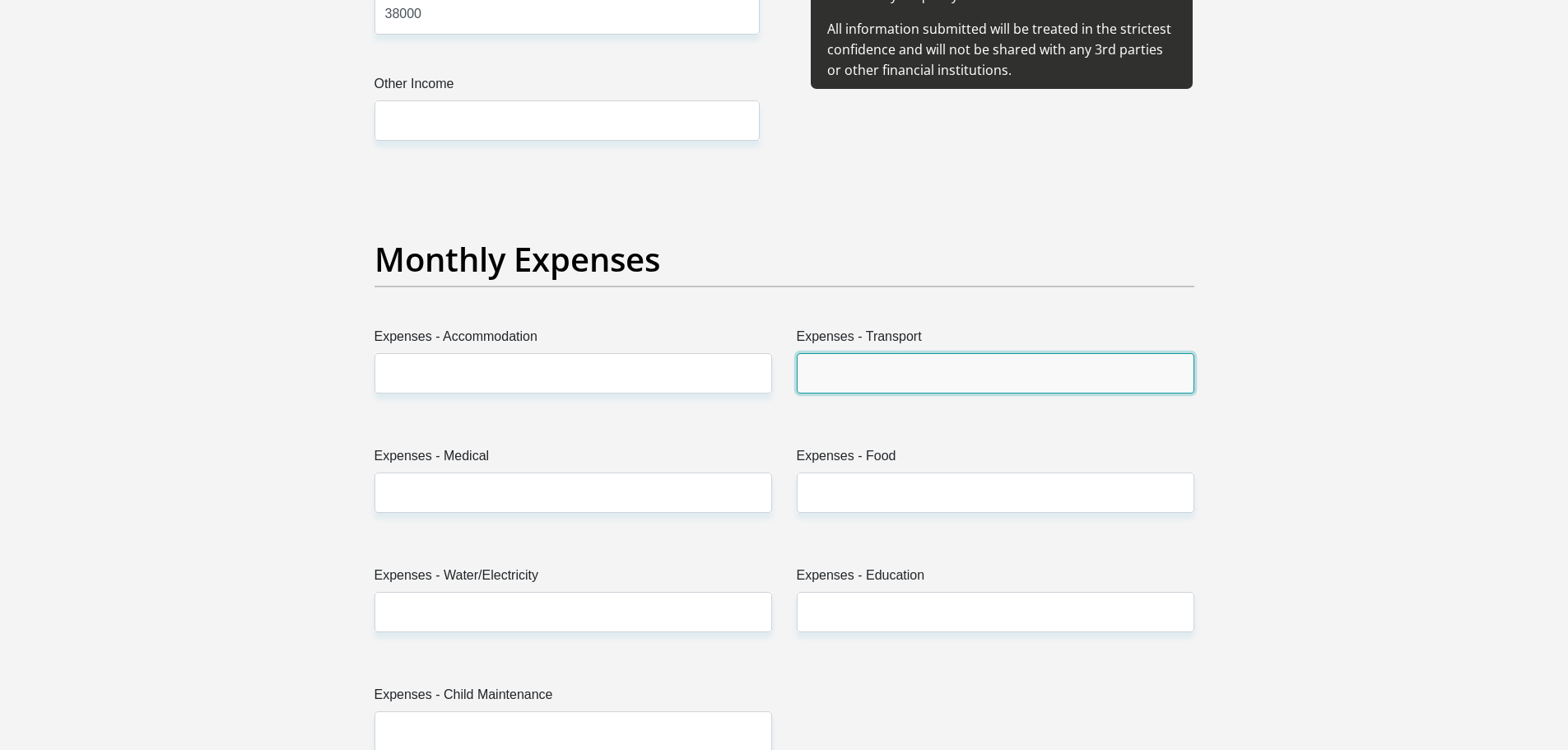
click at [914, 364] on input "Expenses - Transport" at bounding box center [995, 373] width 398 height 41
type input "1400"
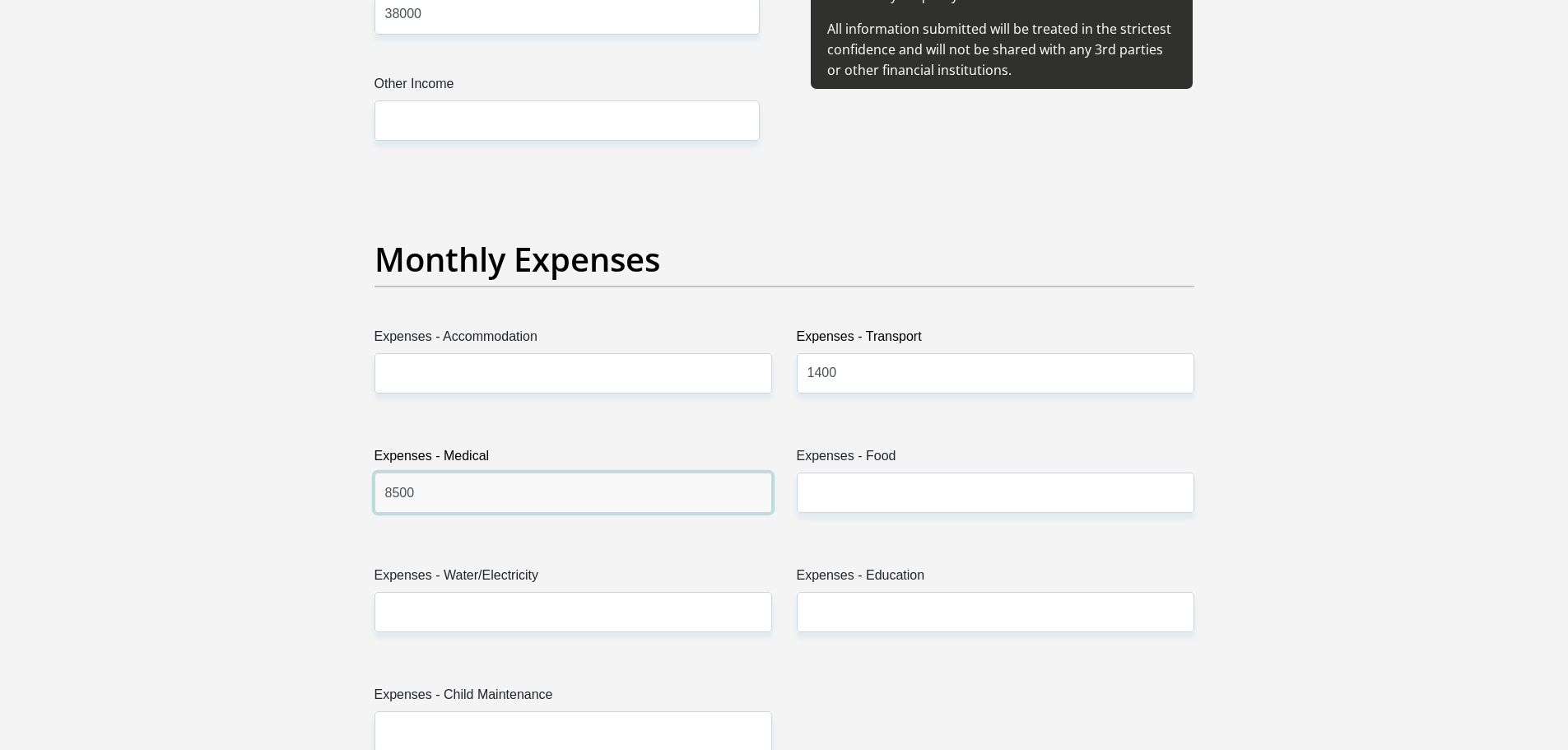
type input "8500"
type input "2500"
type input "2000"
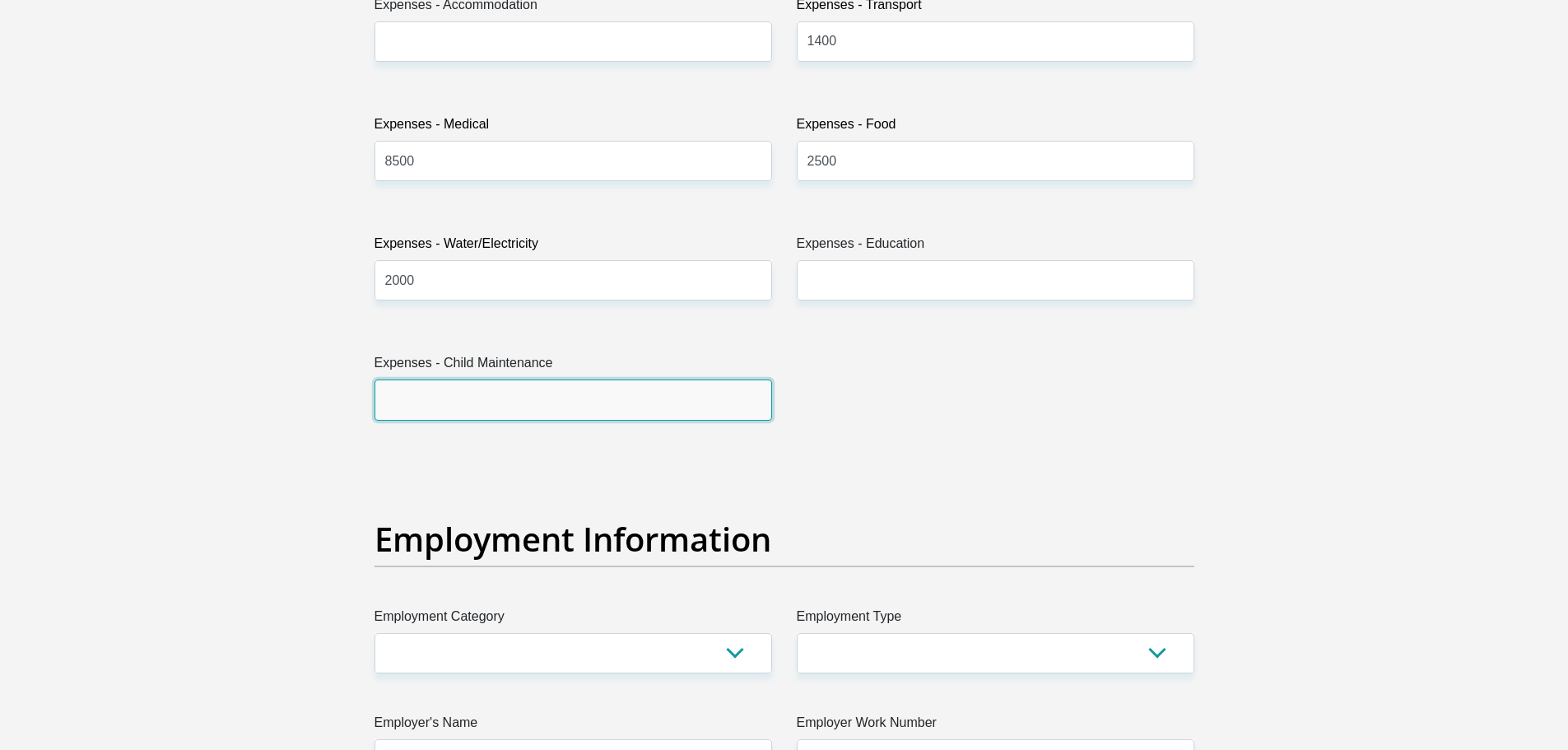
scroll to position [2728, 0]
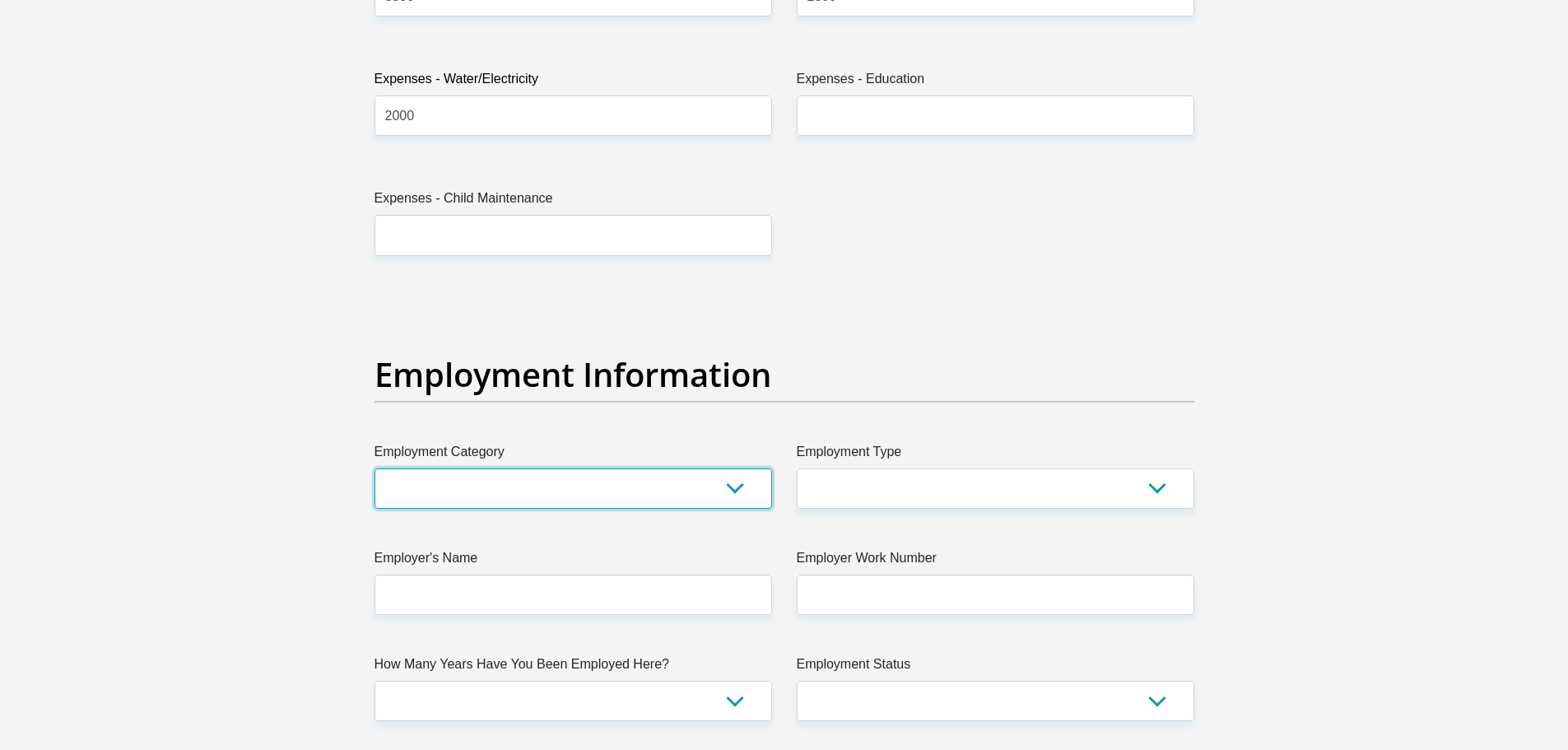
click at [459, 496] on select "AGRICULTURE ALCOHOL & TOBACCO CONSTRUCTION MATERIALS METALLURGY EQUIPMENT FOR R…" at bounding box center [573, 488] width 398 height 41
select select "17"
click at [374, 468] on select "AGRICULTURE ALCOHOL & TOBACCO CONSTRUCTION MATERIALS METALLURGY EQUIPMENT FOR R…" at bounding box center [573, 488] width 398 height 41
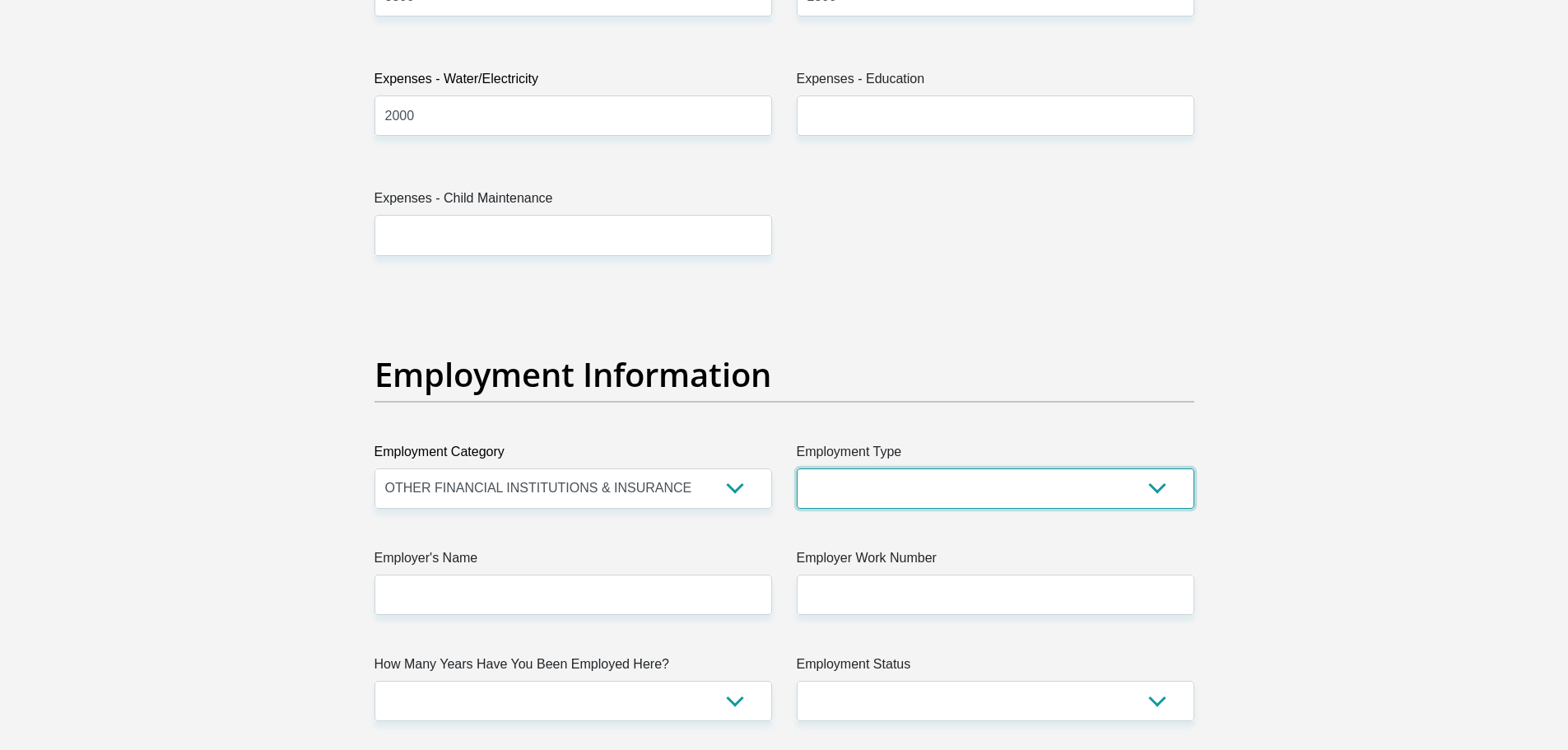
click at [857, 477] on select "College/Lecturer Craft Seller Creative Driver Executive Farmer Forces - Non Com…" at bounding box center [995, 488] width 398 height 41
select select "Sales"
click at [797, 468] on select "College/Lecturer Craft Seller Creative Driver Executive Farmer Forces - Non Com…" at bounding box center [995, 488] width 398 height 41
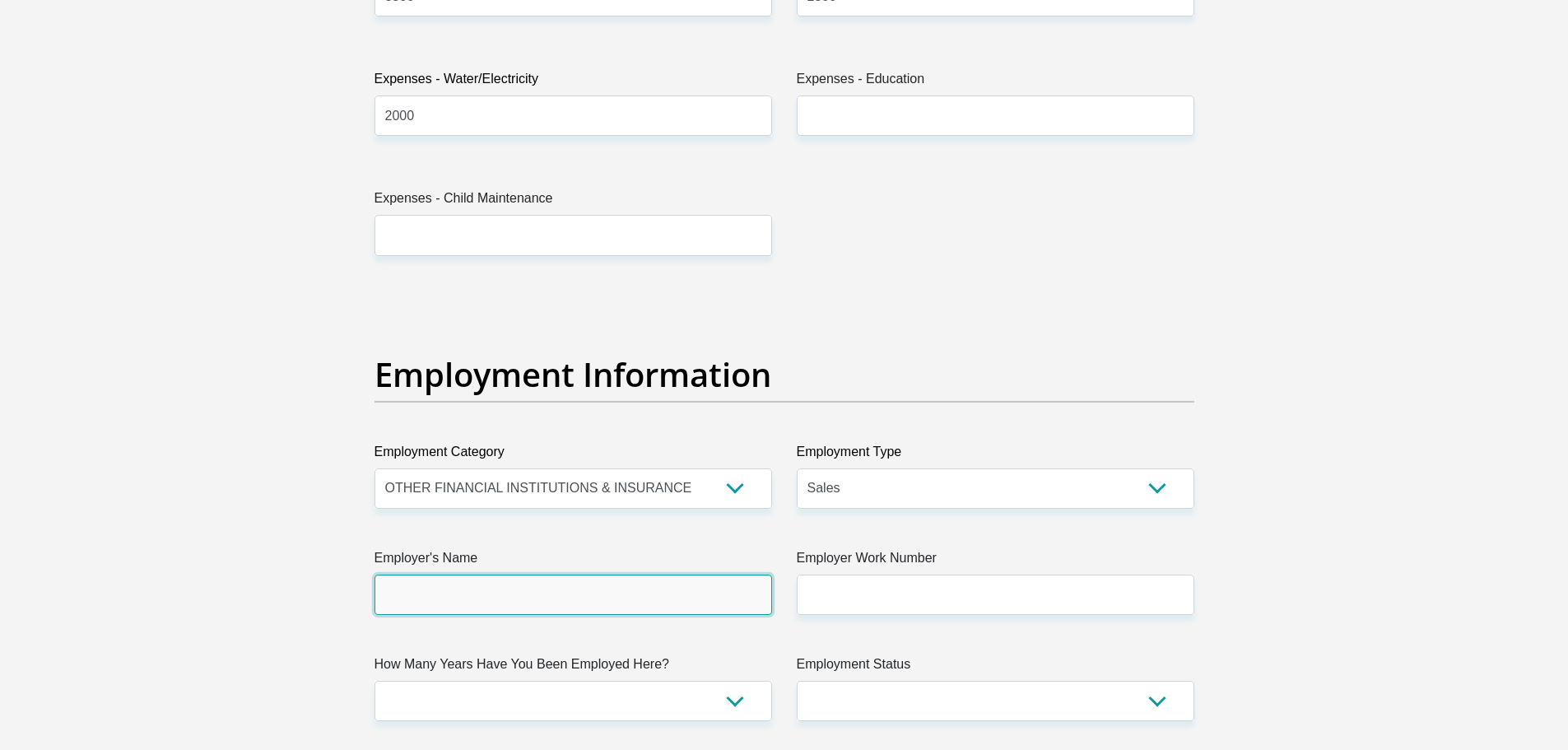
click at [432, 606] on input "Employer's Name" at bounding box center [573, 595] width 398 height 41
type input "Consu"
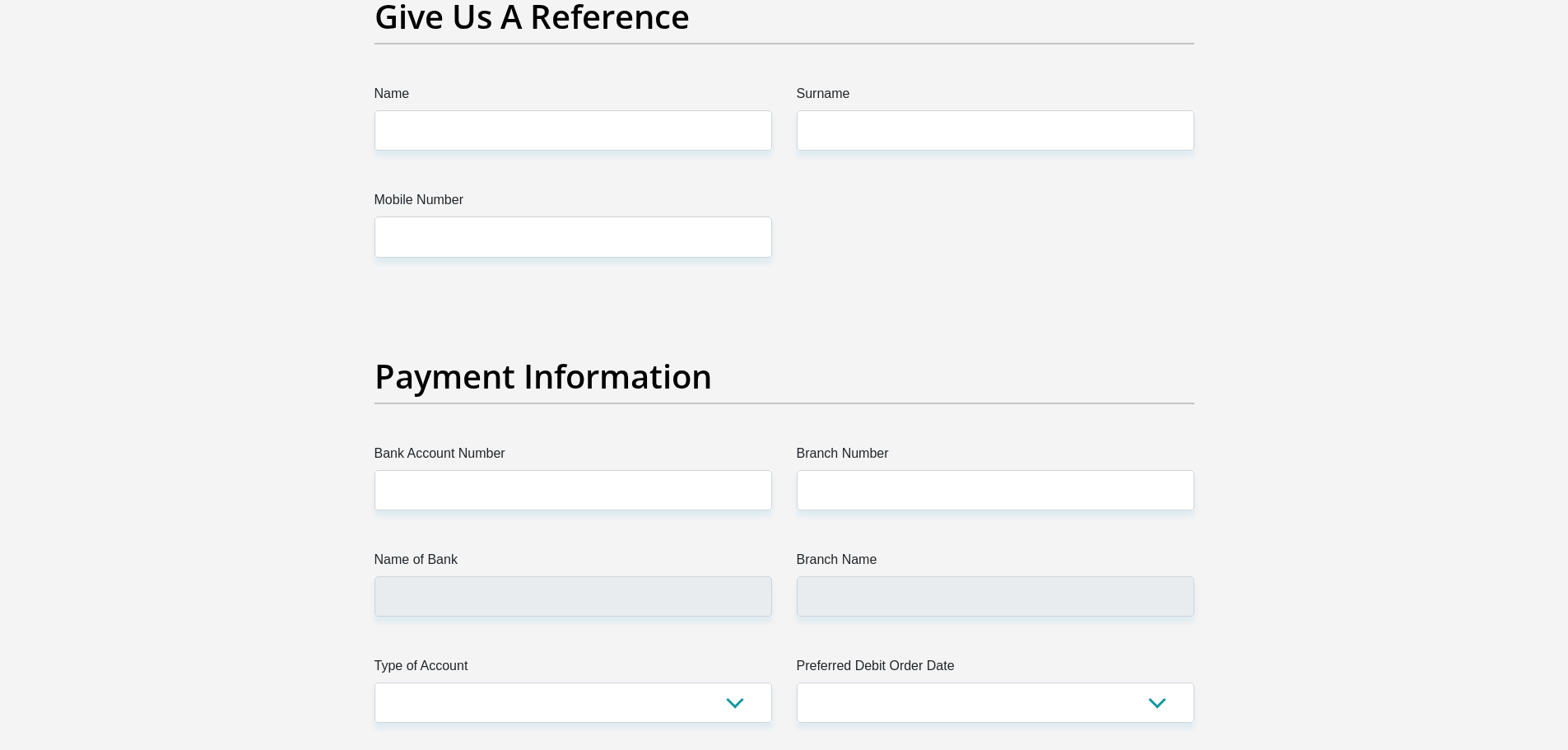
scroll to position [3470, 0]
